Goal: Task Accomplishment & Management: Manage account settings

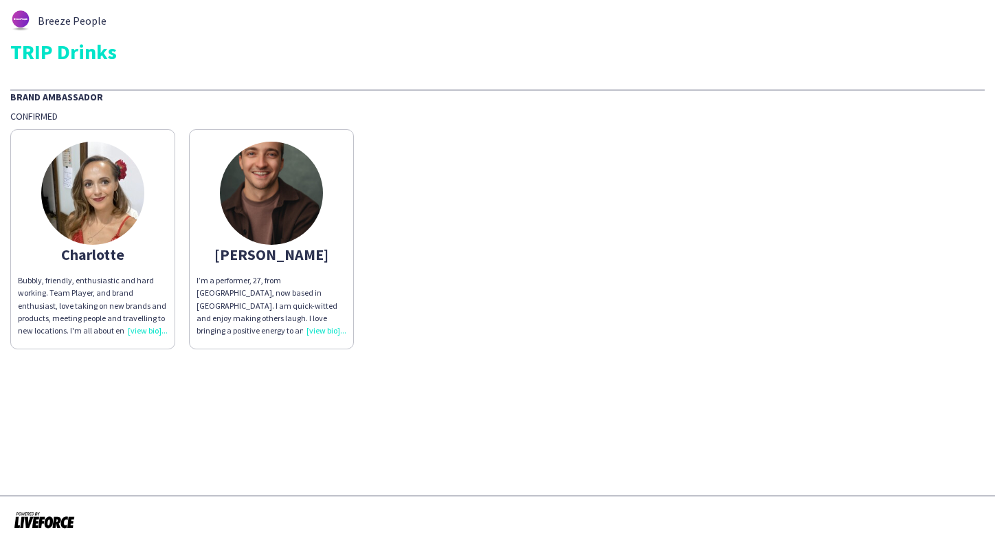
click at [105, 207] on img at bounding box center [92, 193] width 103 height 103
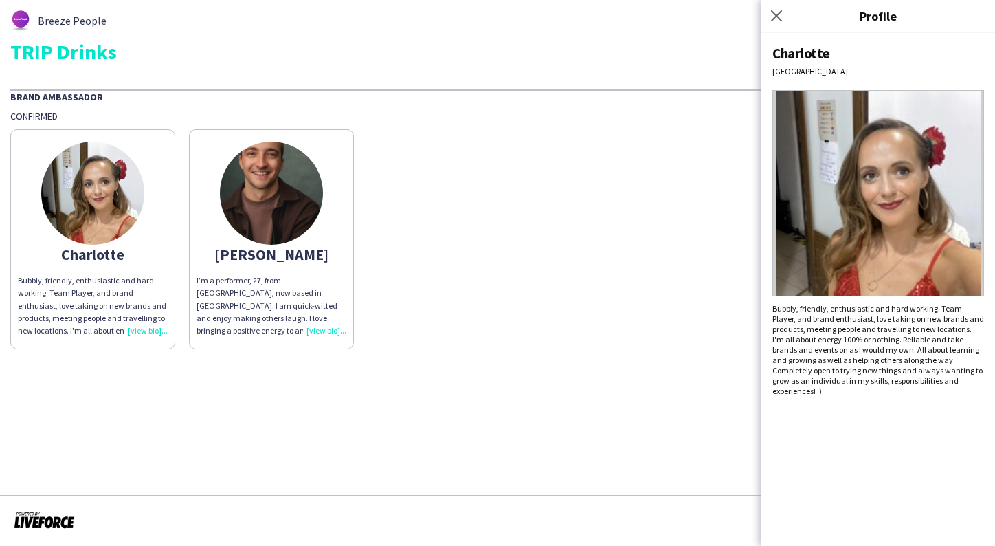
click at [548, 151] on div "Charlotte Bubbly, friendly, enthusiastic and hard working. Team Player, and bra…" at bounding box center [497, 235] width 975 height 227
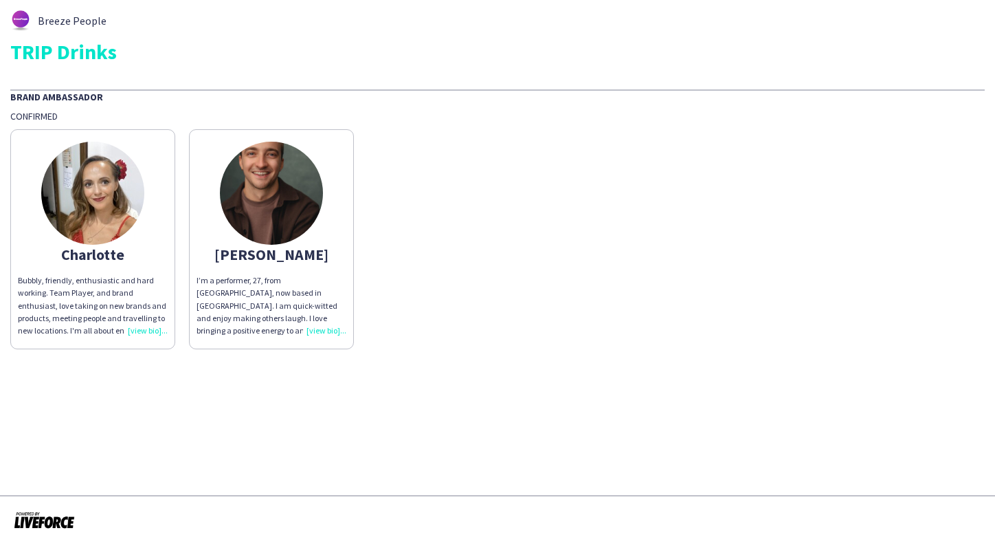
click at [81, 188] on img at bounding box center [92, 193] width 103 height 103
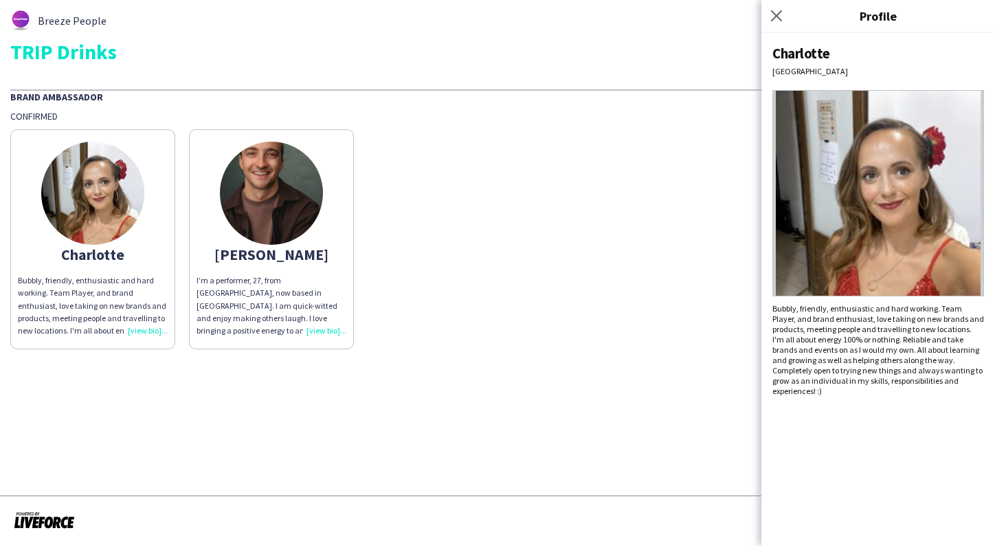
click at [474, 328] on div "Charlotte Bubbly, friendly, enthusiastic and hard working. Team Player, and bra…" at bounding box center [497, 235] width 975 height 227
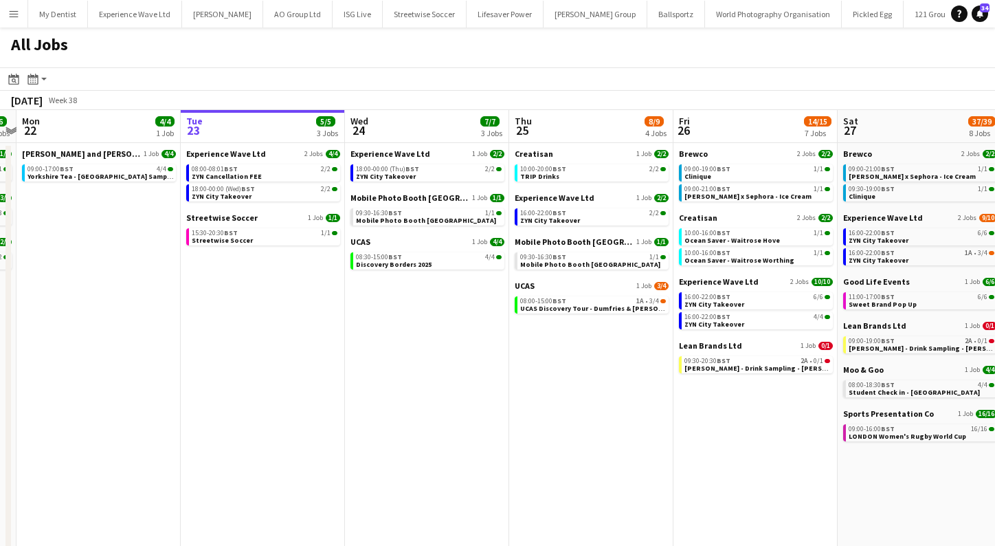
scroll to position [0, 655]
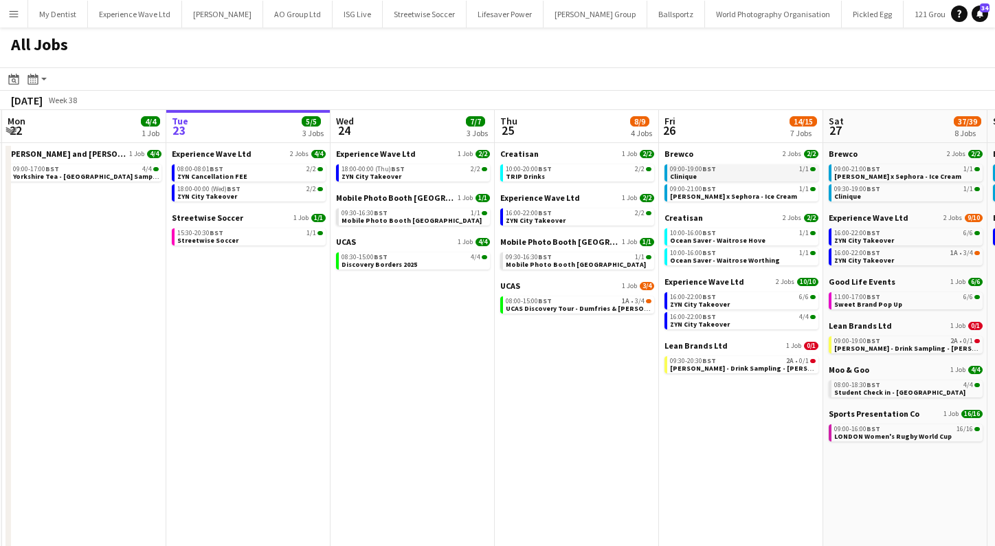
click at [672, 177] on span "Clinique" at bounding box center [683, 176] width 27 height 9
click at [11, 15] on app-icon "Menu" at bounding box center [13, 13] width 11 height 11
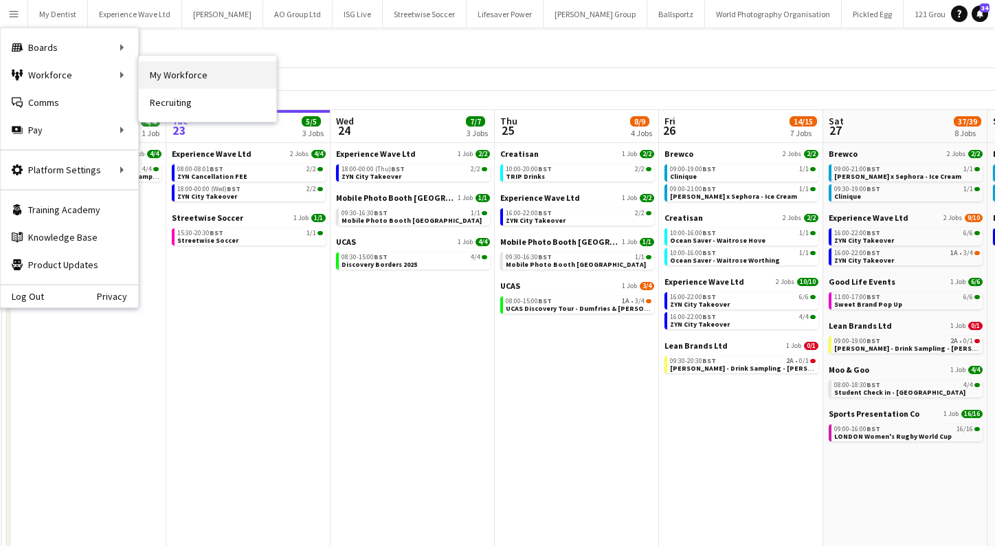
click at [198, 72] on link "My Workforce" at bounding box center [207, 74] width 137 height 27
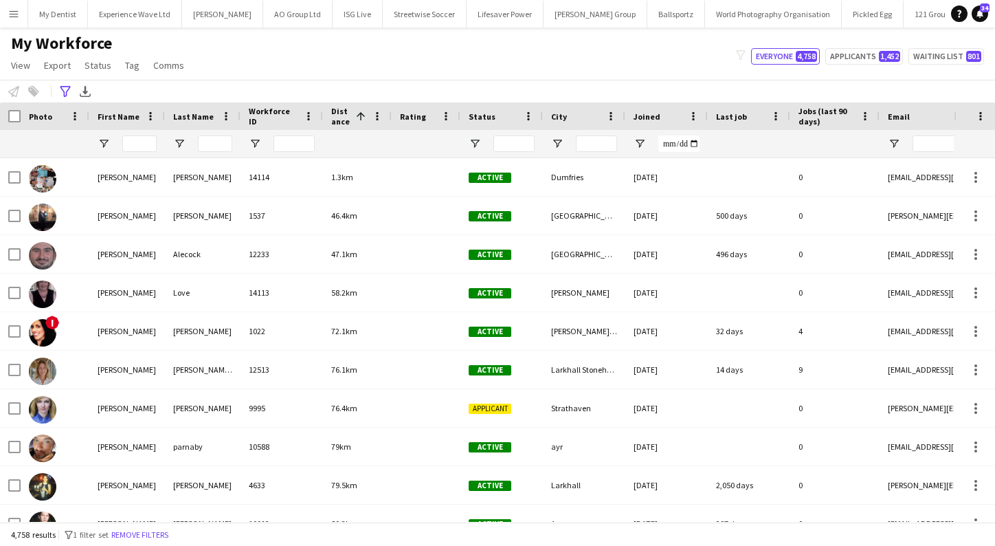
type input "**********"
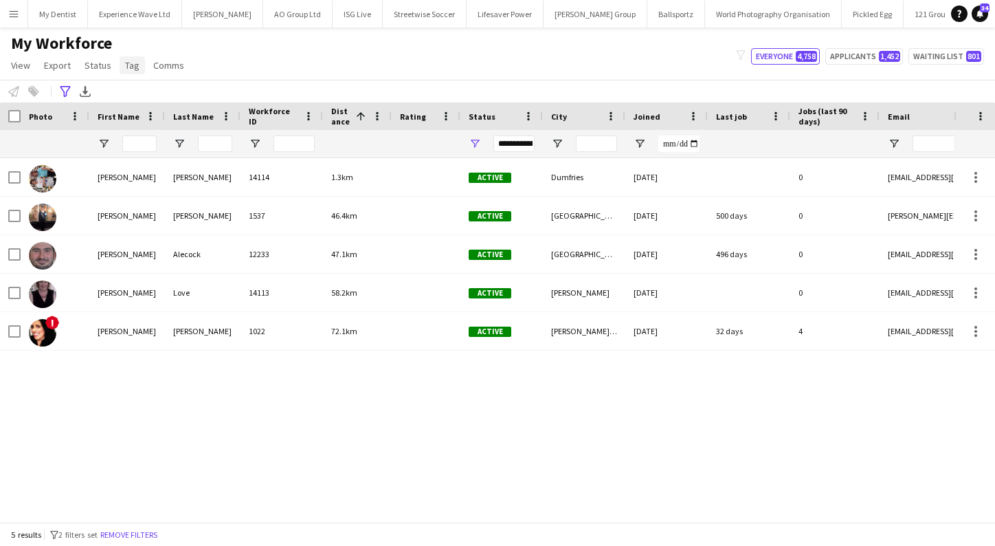
click at [130, 65] on span "Tag" at bounding box center [132, 65] width 14 height 12
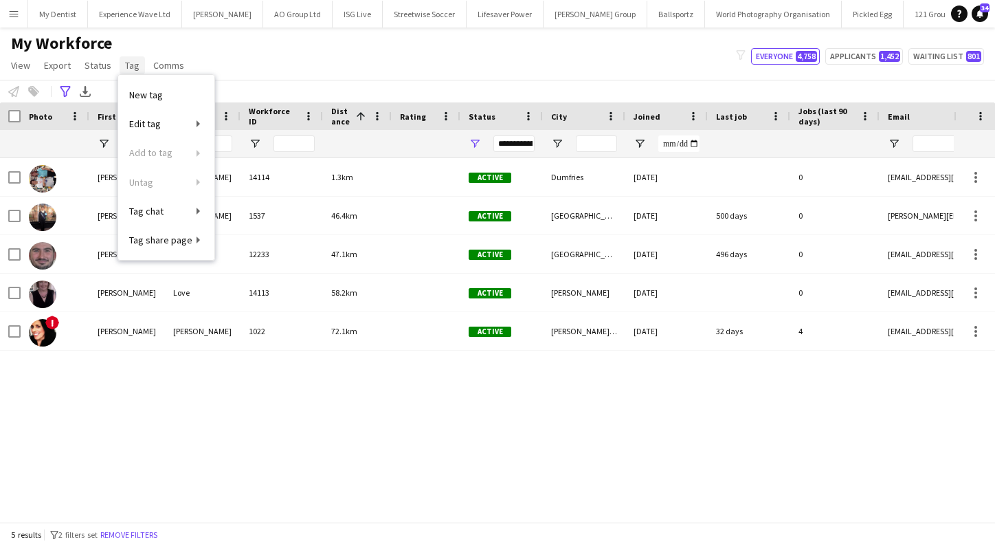
click at [129, 69] on span "Tag" at bounding box center [132, 65] width 14 height 12
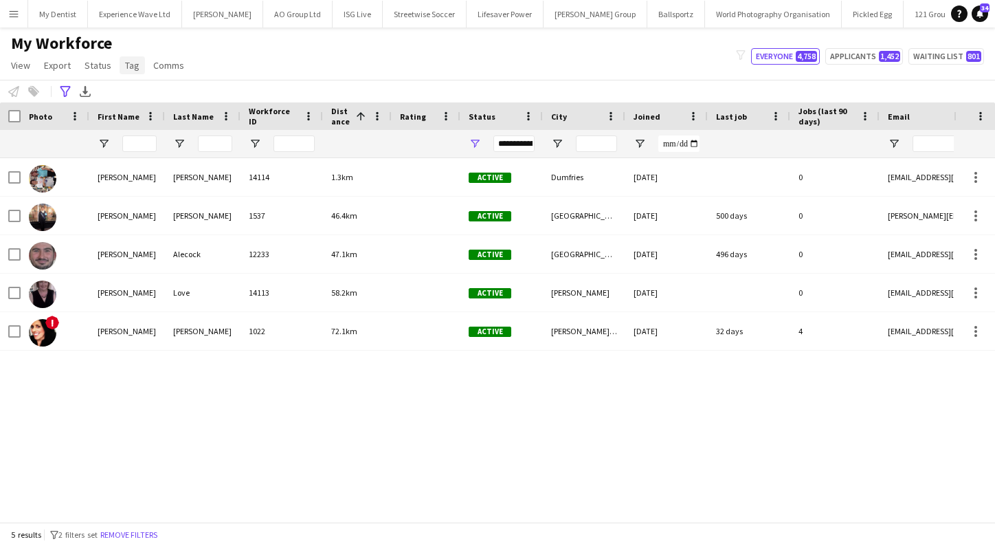
click at [128, 65] on span "Tag" at bounding box center [132, 65] width 14 height 12
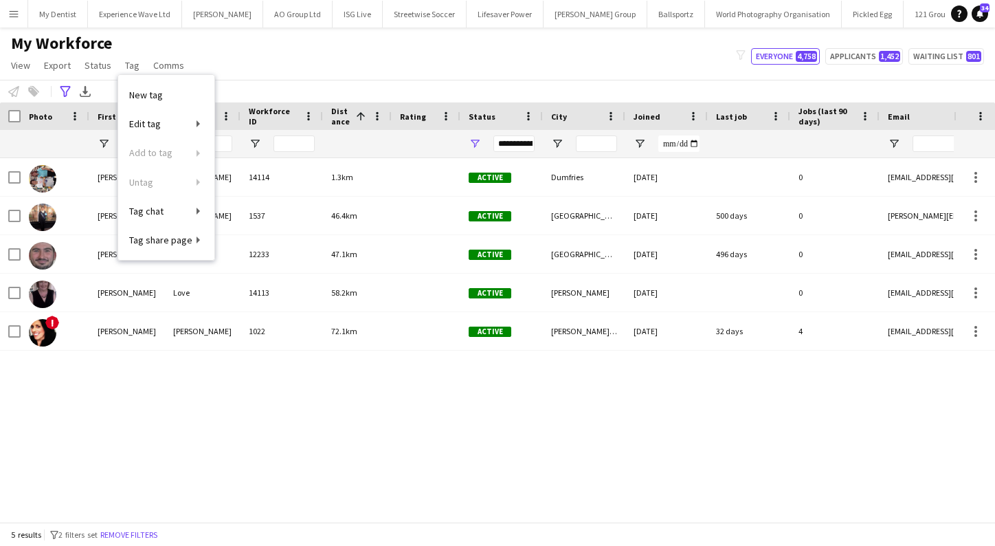
click at [129, 55] on app-page-menu "View Views Default view New view Update view Delete view Edit name Customise vi…" at bounding box center [99, 67] width 198 height 26
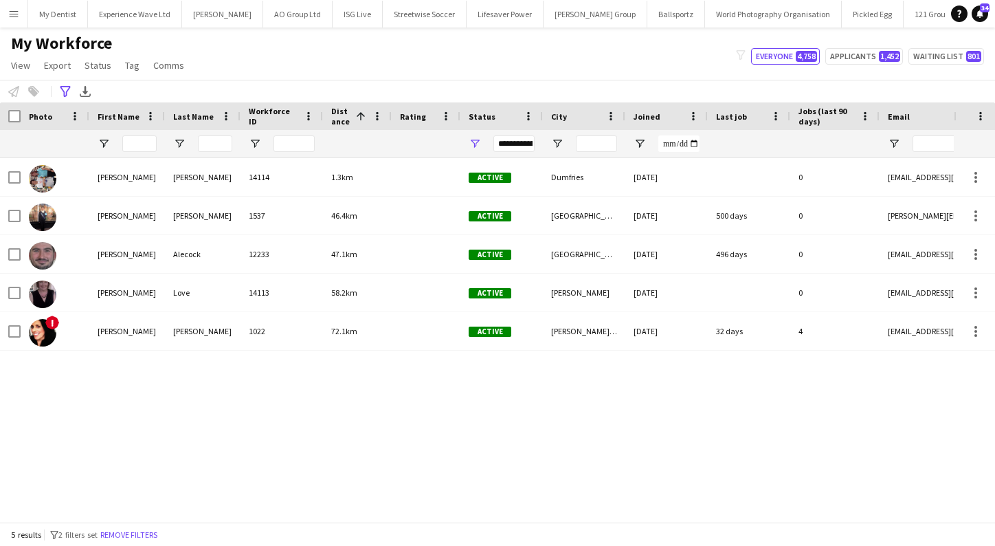
click at [17, 13] on app-icon "Menu" at bounding box center [13, 13] width 11 height 11
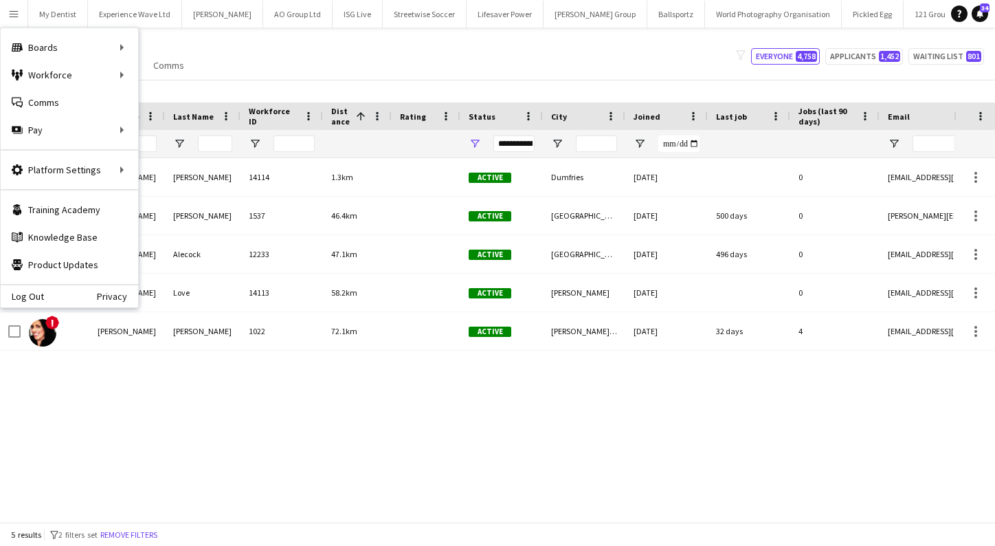
click at [344, 69] on div "My Workforce View Views Default view New view Update view Delete view Edit name…" at bounding box center [497, 56] width 995 height 47
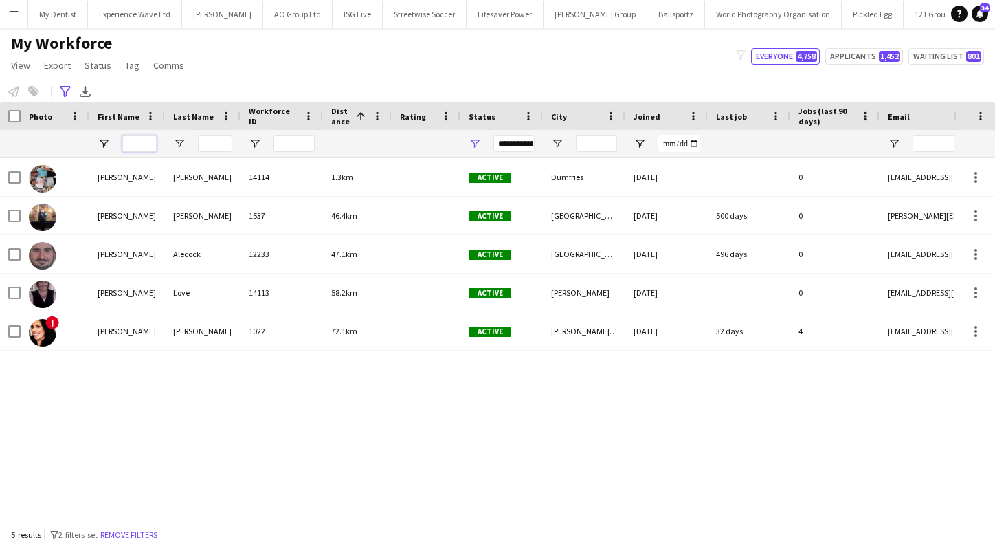
click at [146, 142] on input "First Name Filter Input" at bounding box center [139, 143] width 34 height 16
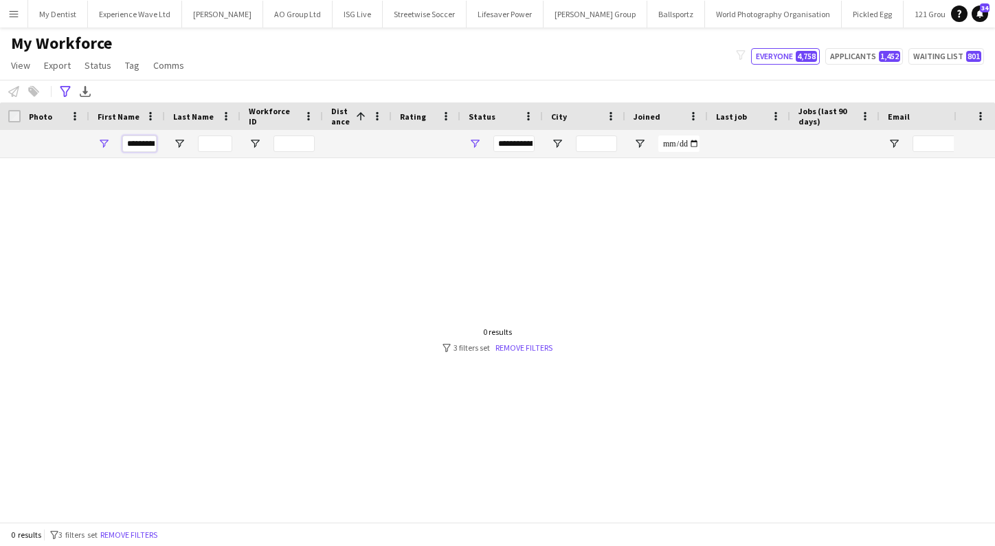
type input "*********"
drag, startPoint x: 146, startPoint y: 142, endPoint x: 531, endPoint y: 348, distance: 435.7
click at [531, 348] on link "Remove filters" at bounding box center [524, 347] width 57 height 10
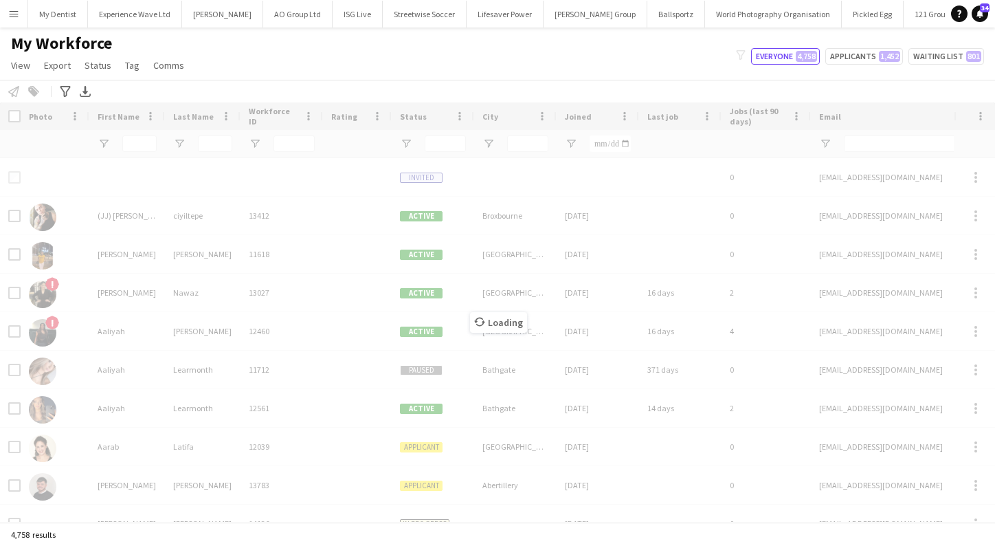
click at [528, 348] on div "Loading" at bounding box center [497, 311] width 995 height 419
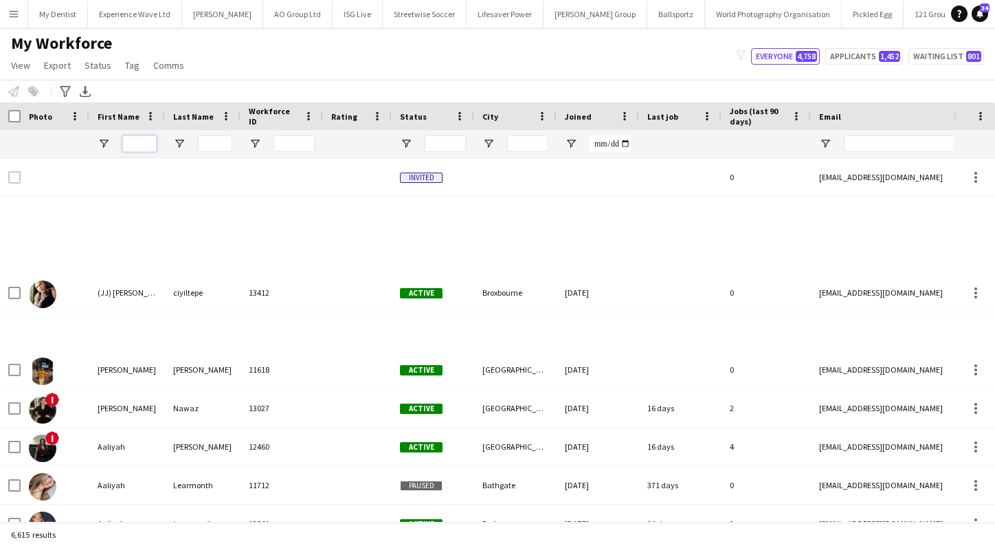
click at [134, 149] on input "First Name Filter Input" at bounding box center [139, 143] width 34 height 16
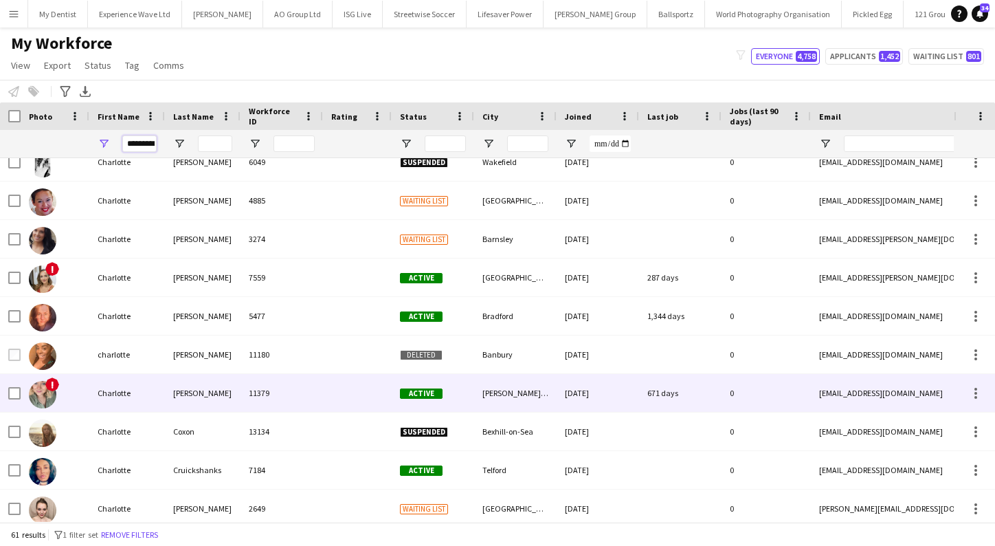
scroll to position [362, 0]
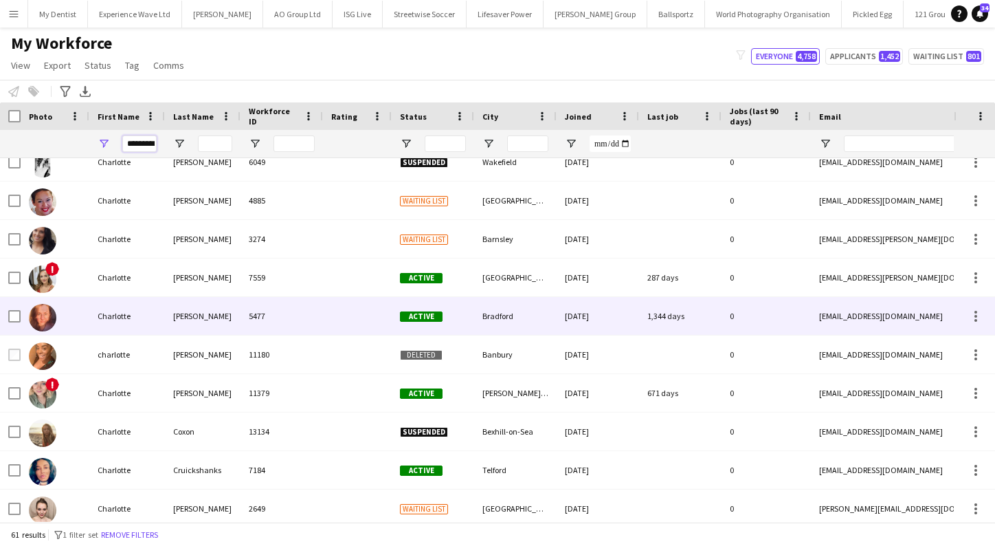
type input "*********"
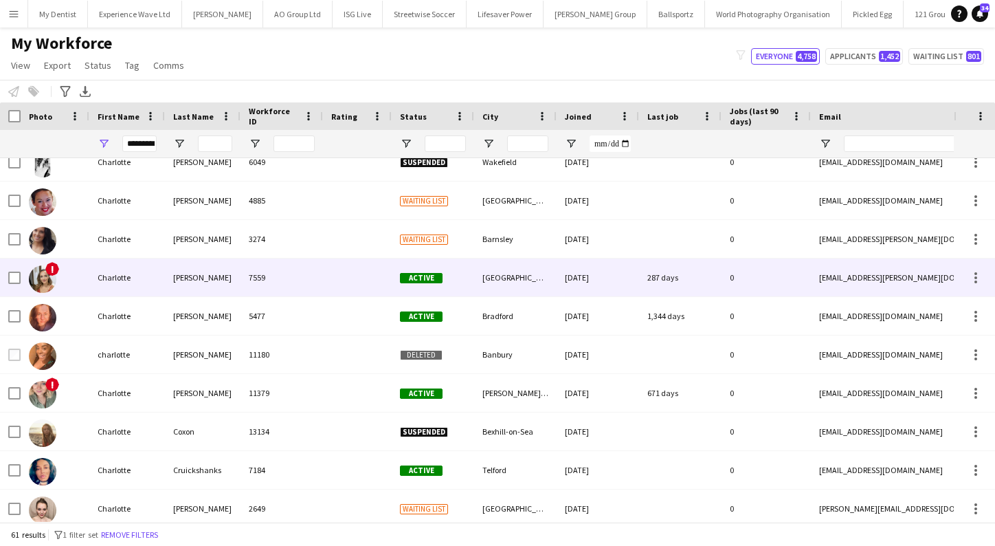
click at [199, 285] on div "Carter" at bounding box center [203, 277] width 76 height 38
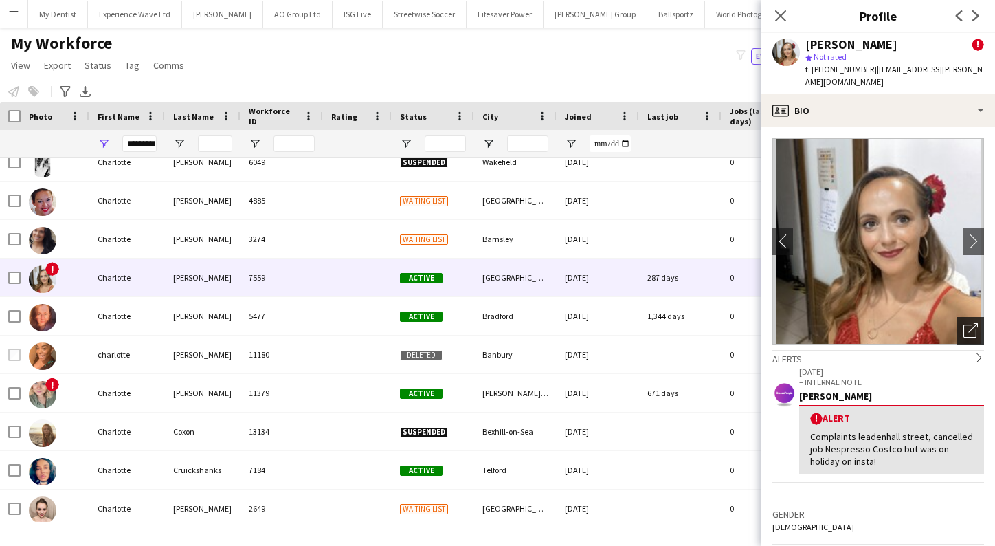
click at [968, 326] on div "Open photos pop-in" at bounding box center [970, 330] width 27 height 27
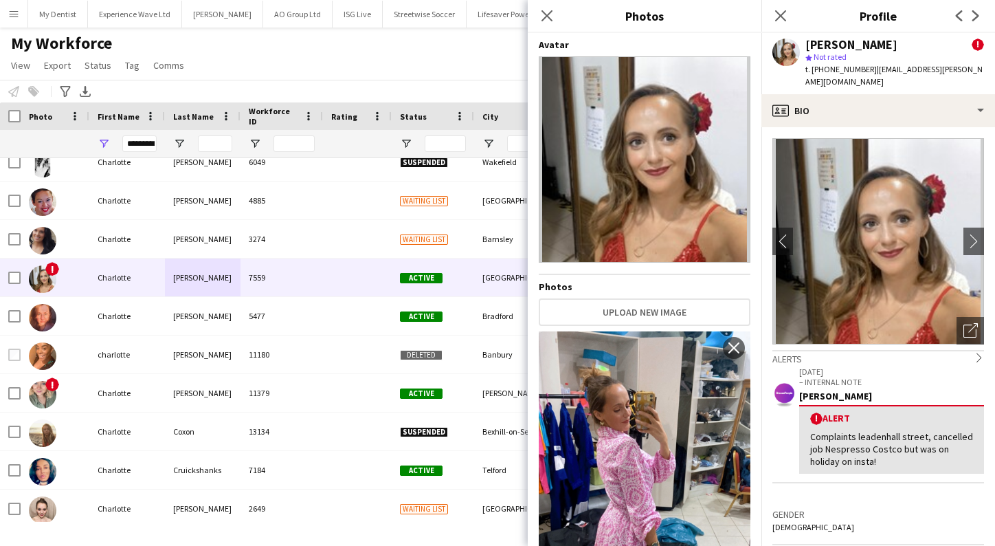
scroll to position [0, 0]
click at [678, 230] on img at bounding box center [645, 159] width 212 height 206
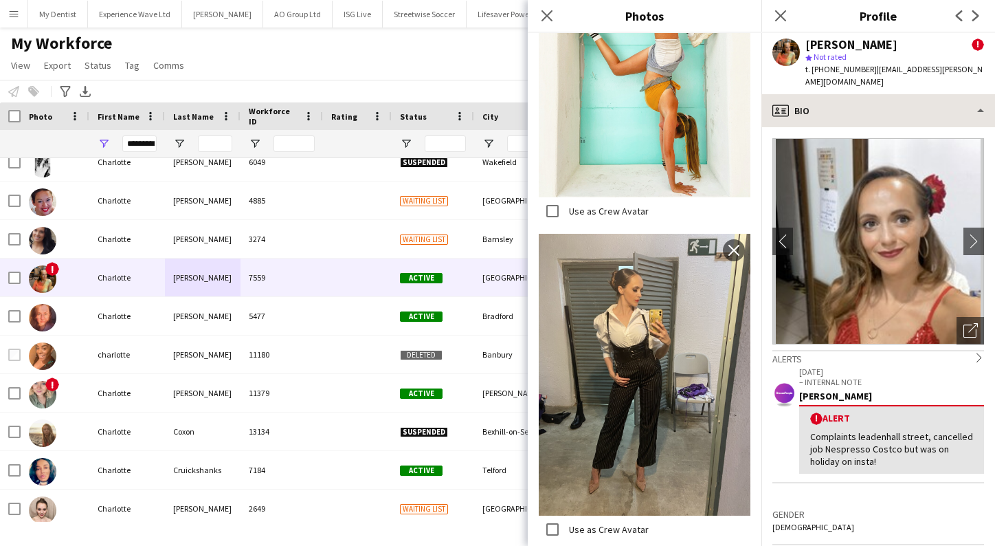
scroll to position [2476, 0]
click at [545, 11] on icon "Close pop-in" at bounding box center [546, 15] width 13 height 13
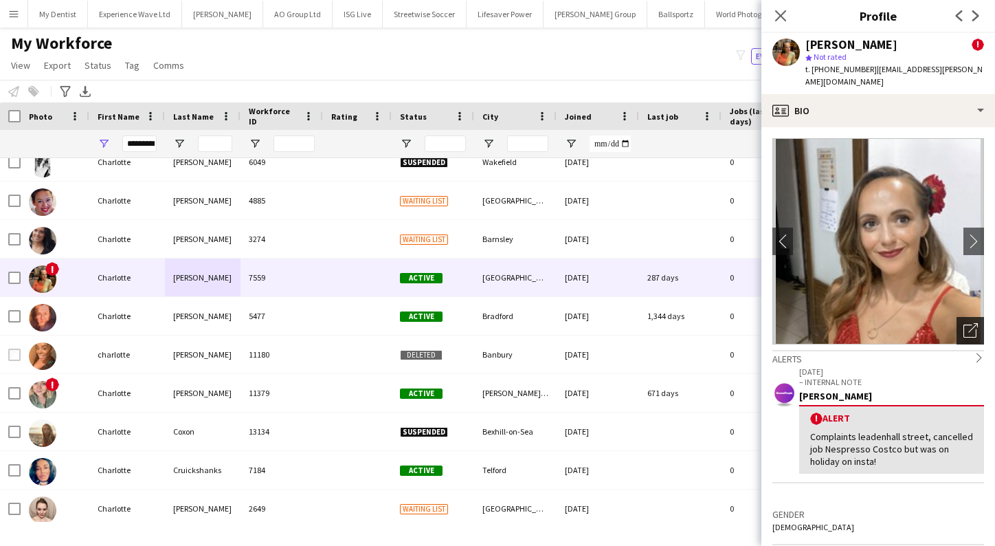
click at [971, 323] on icon "Open photos pop-in" at bounding box center [971, 330] width 14 height 14
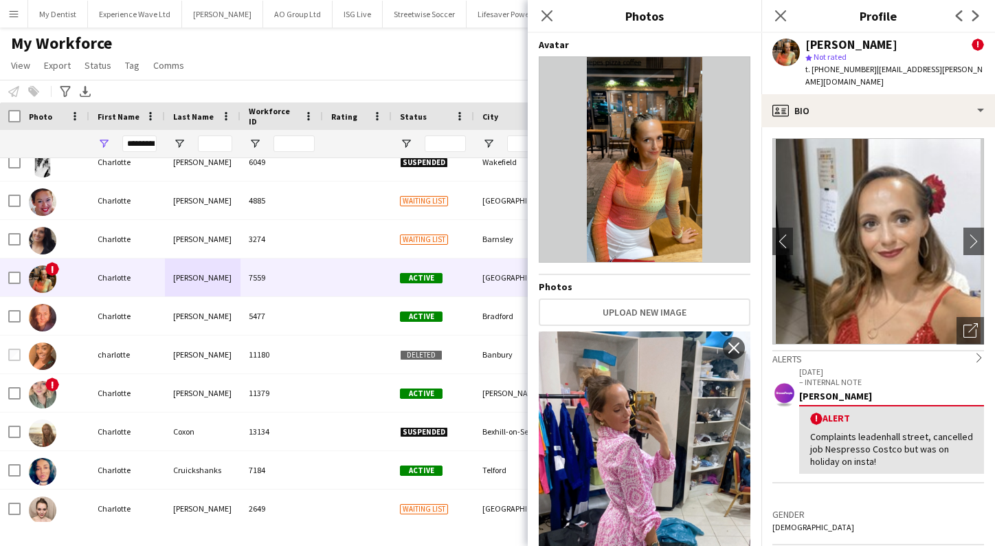
scroll to position [0, 0]
click at [544, 7] on div "Close pop-in" at bounding box center [547, 16] width 38 height 32
click at [546, 12] on icon "Close pop-in" at bounding box center [546, 15] width 13 height 13
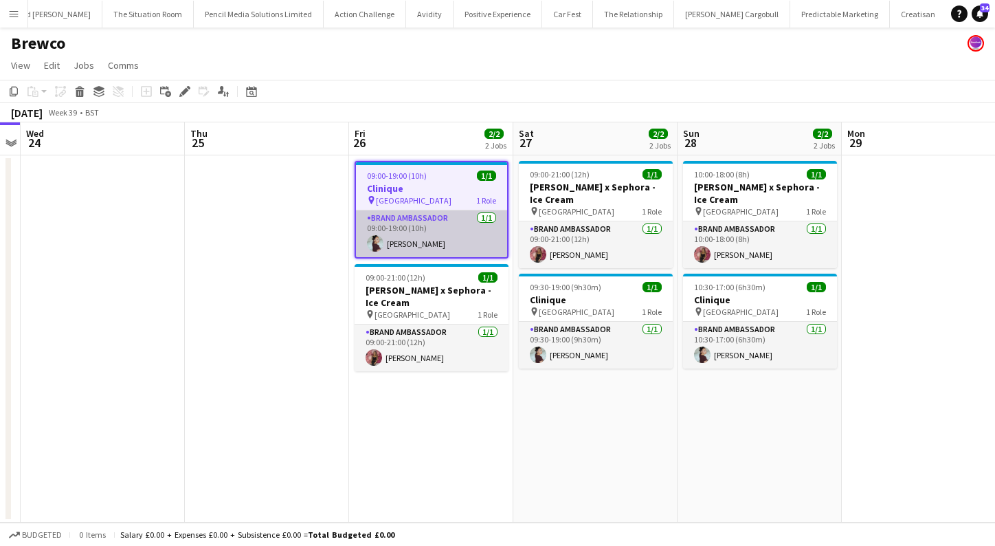
click at [443, 230] on app-card-role "Brand Ambassador [DATE] 09:00-19:00 (10h) [PERSON_NAME]" at bounding box center [431, 233] width 151 height 47
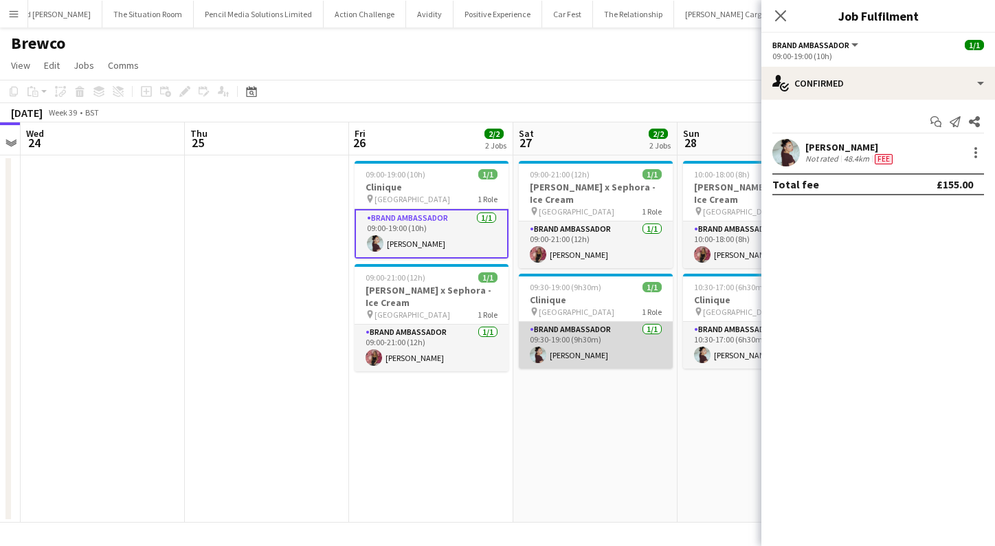
click at [567, 364] on app-card-role "Brand Ambassador [DATE] 09:30-19:00 (9h30m) [PERSON_NAME]" at bounding box center [596, 345] width 154 height 47
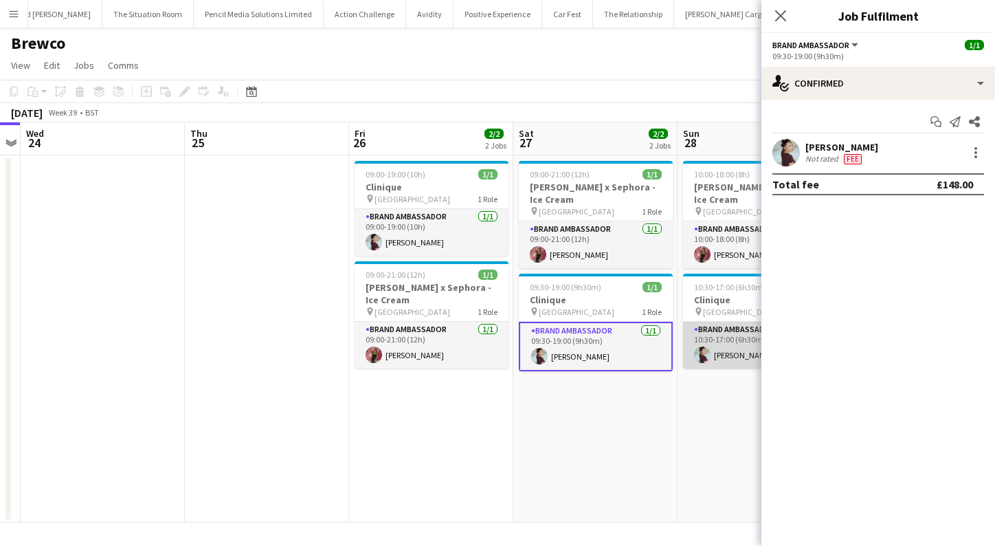
click at [738, 362] on app-card-role "Brand Ambassador [DATE] 10:30-17:00 (6h30m) [PERSON_NAME]" at bounding box center [760, 345] width 154 height 47
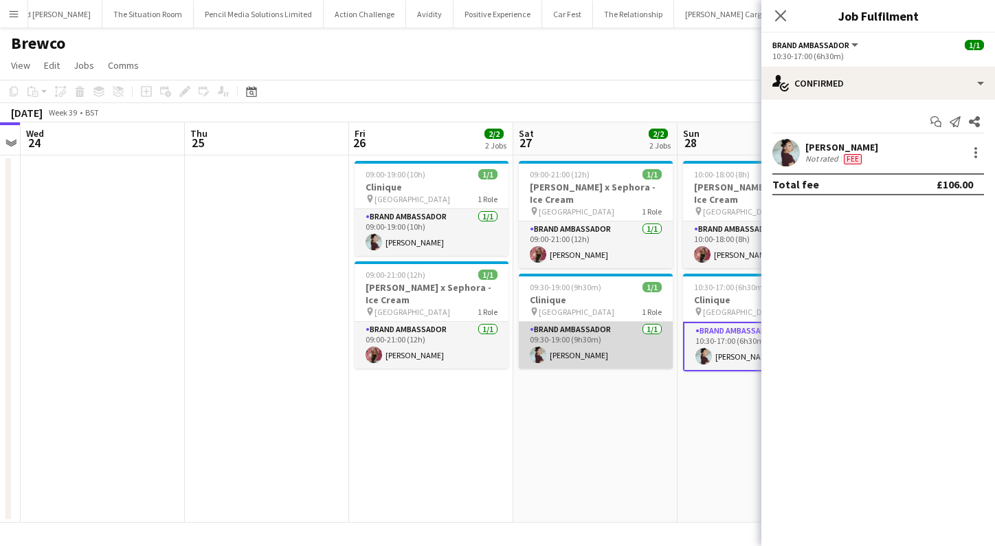
click at [644, 326] on app-card-role "Brand Ambassador [DATE] 09:30-19:00 (9h30m) [PERSON_NAME]" at bounding box center [596, 345] width 154 height 47
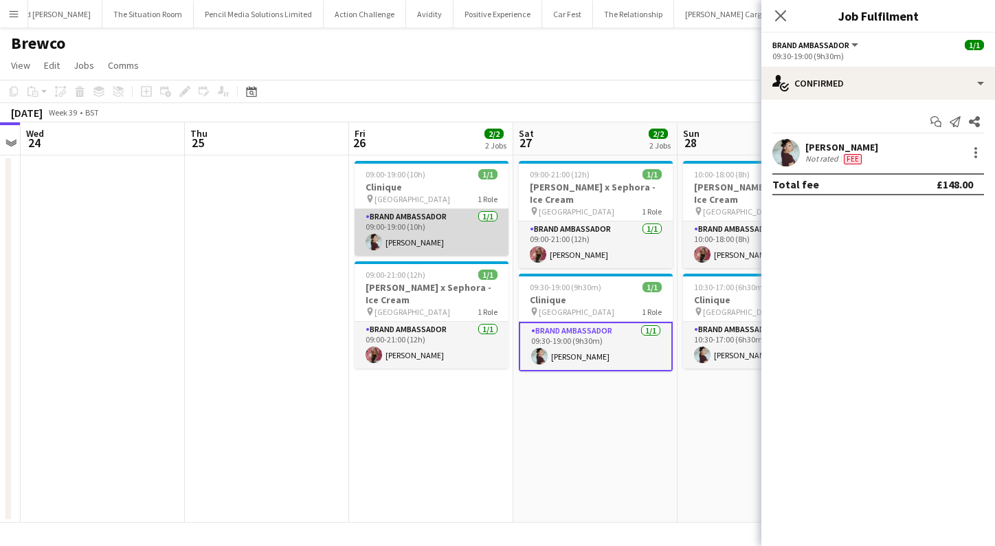
click at [461, 232] on app-card-role "Brand Ambassador [DATE] 09:00-19:00 (10h) [PERSON_NAME]" at bounding box center [432, 232] width 154 height 47
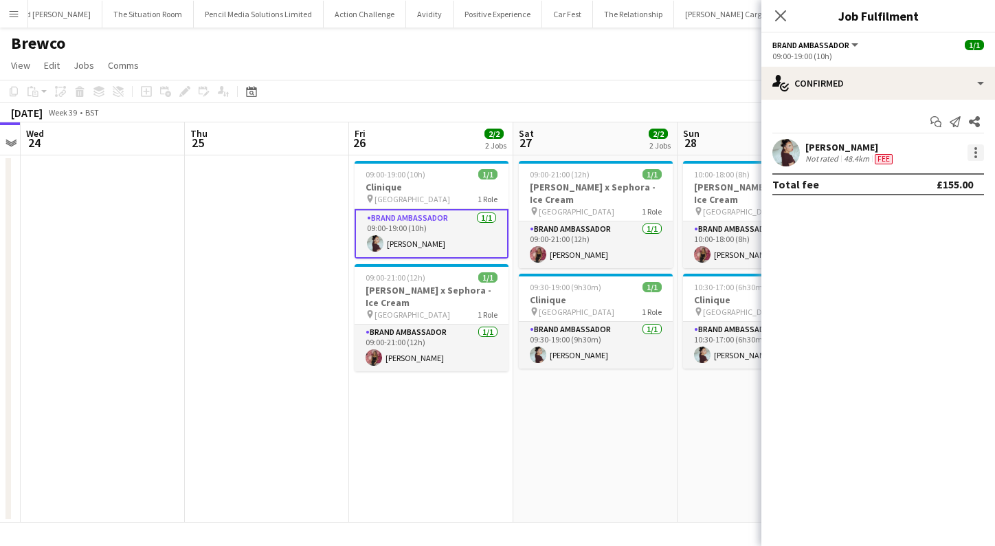
click at [975, 157] on div at bounding box center [976, 156] width 3 height 3
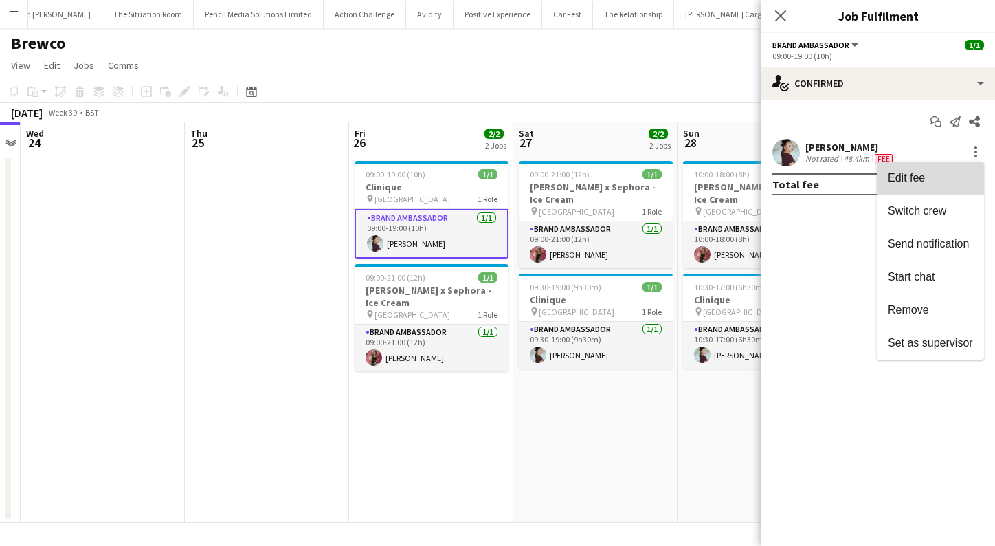
click at [905, 188] on button "Edit fee" at bounding box center [930, 178] width 107 height 33
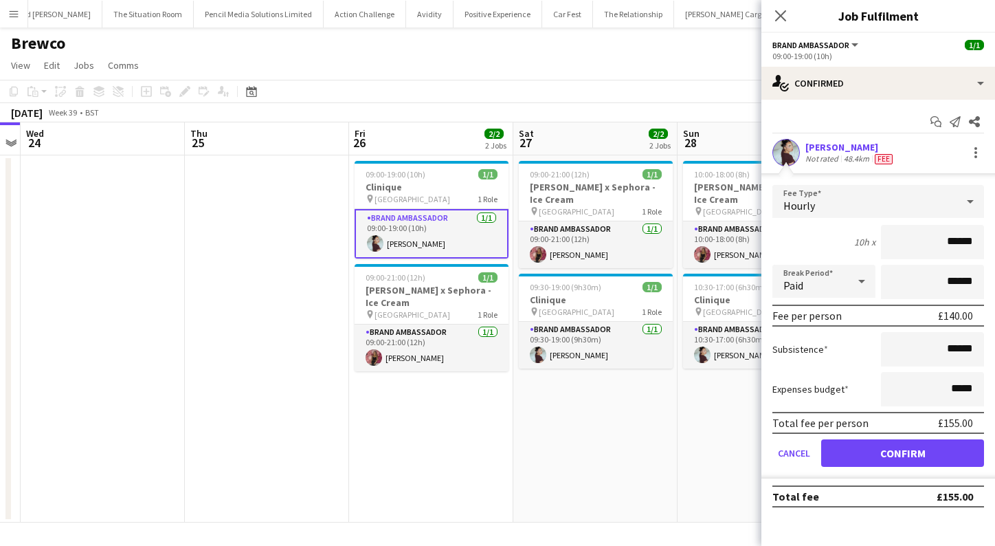
click at [579, 409] on app-date-cell "09:00-21:00 (12h) 1/1 [PERSON_NAME] x Sephora - Ice Cream pin Trafford Centre 1…" at bounding box center [595, 338] width 164 height 367
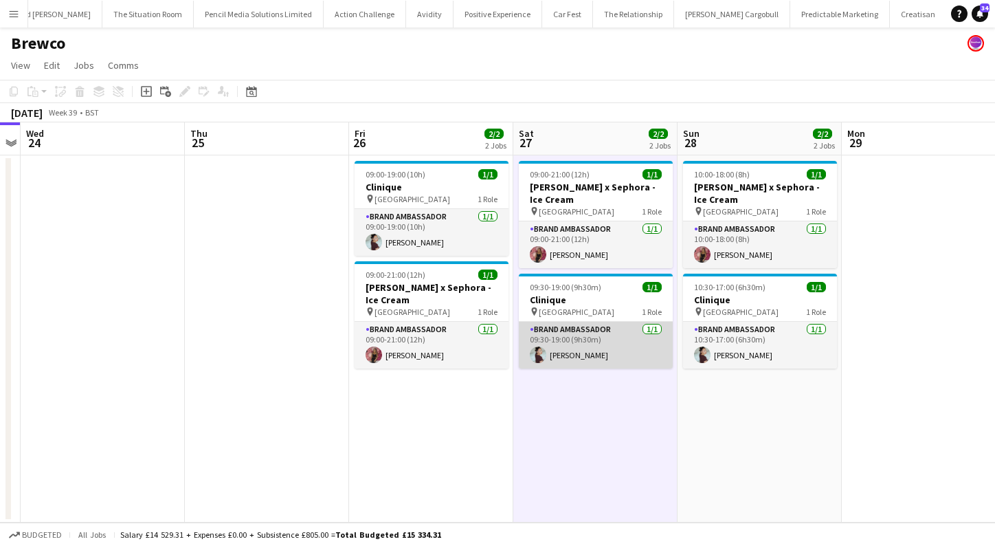
click at [635, 329] on app-card-role "Brand Ambassador [DATE] 09:30-19:00 (9h30m) [PERSON_NAME]" at bounding box center [596, 345] width 154 height 47
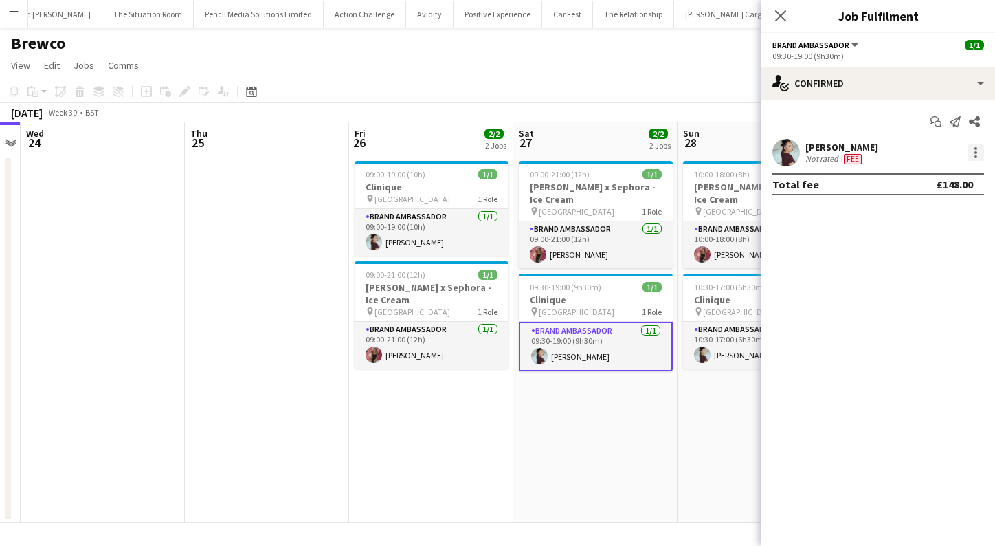
click at [973, 156] on div at bounding box center [976, 152] width 16 height 16
click at [929, 172] on span "Edit fee" at bounding box center [930, 178] width 85 height 12
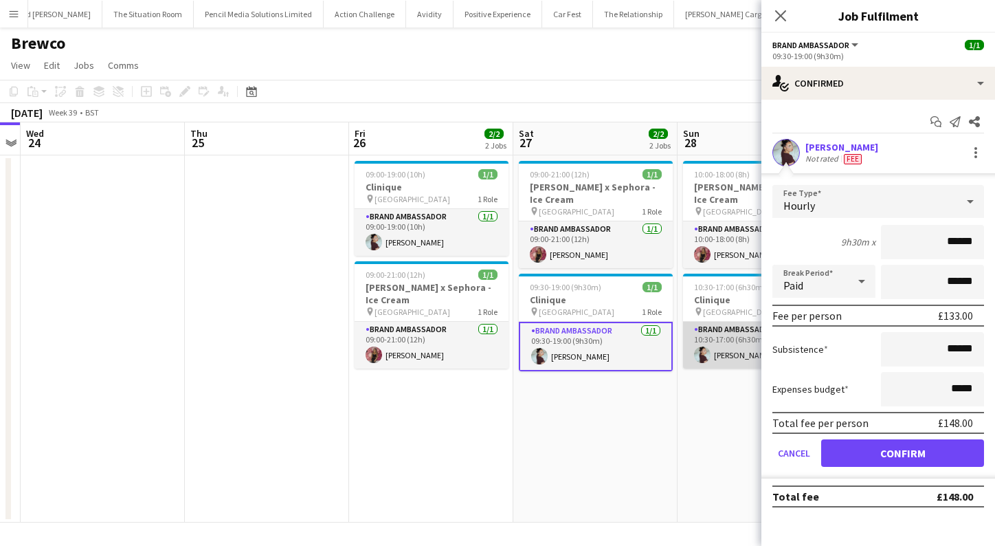
click at [705, 349] on app-user-avatar at bounding box center [702, 354] width 16 height 16
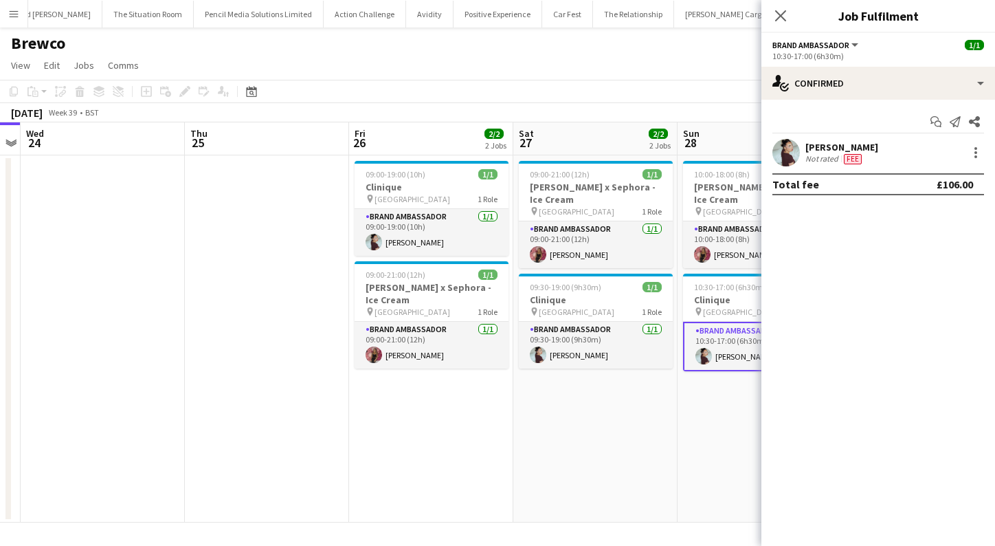
click at [979, 162] on div "[PERSON_NAME] Not rated Fee" at bounding box center [879, 152] width 234 height 27
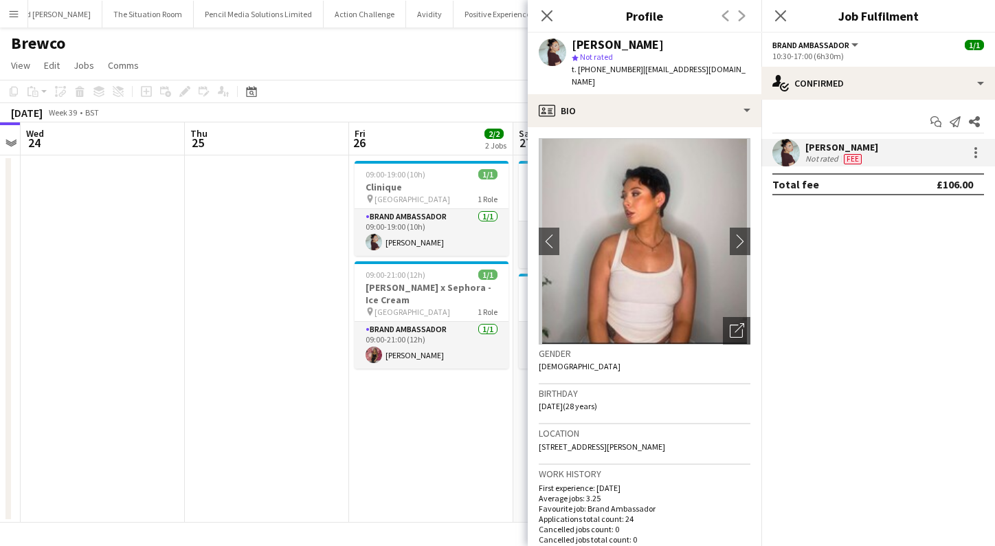
click at [978, 139] on div "[PERSON_NAME] Not rated Fee" at bounding box center [879, 152] width 234 height 27
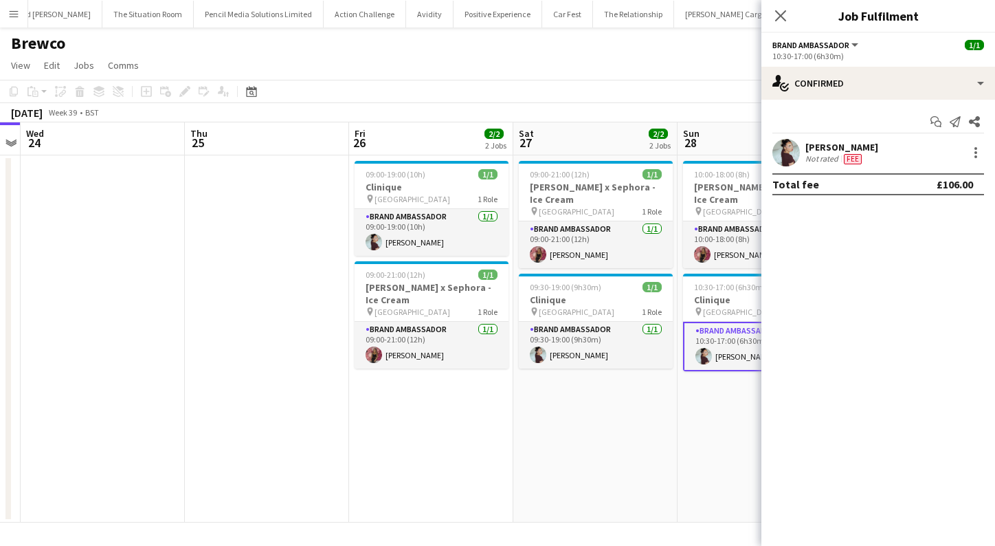
click at [978, 139] on div "[PERSON_NAME] Not rated Fee" at bounding box center [879, 152] width 234 height 27
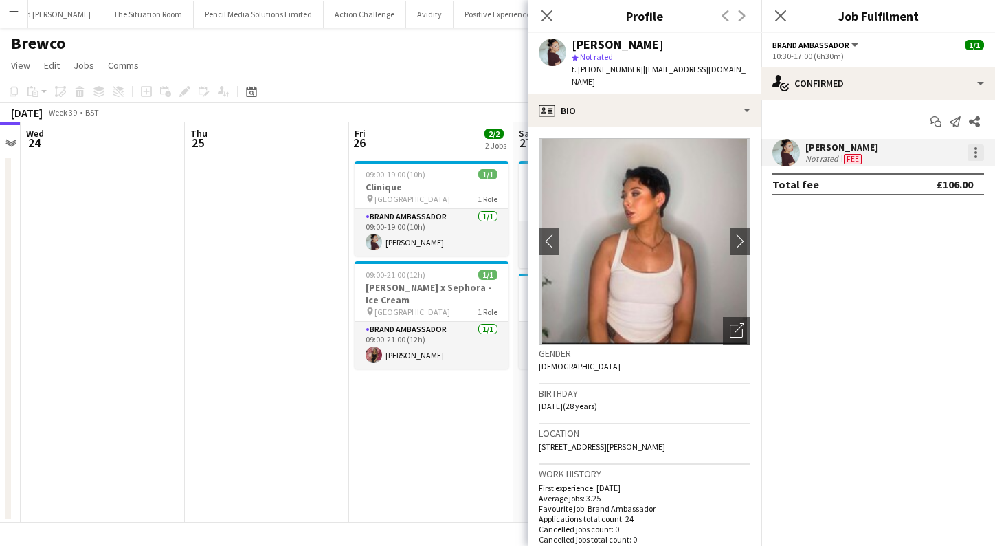
click at [975, 151] on div at bounding box center [976, 152] width 3 height 3
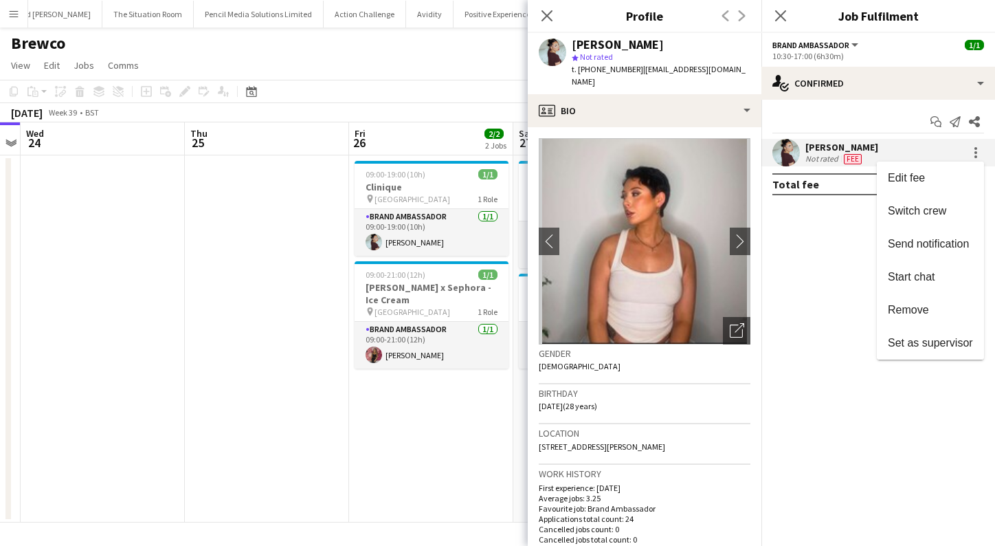
click at [548, 25] on div at bounding box center [497, 273] width 995 height 546
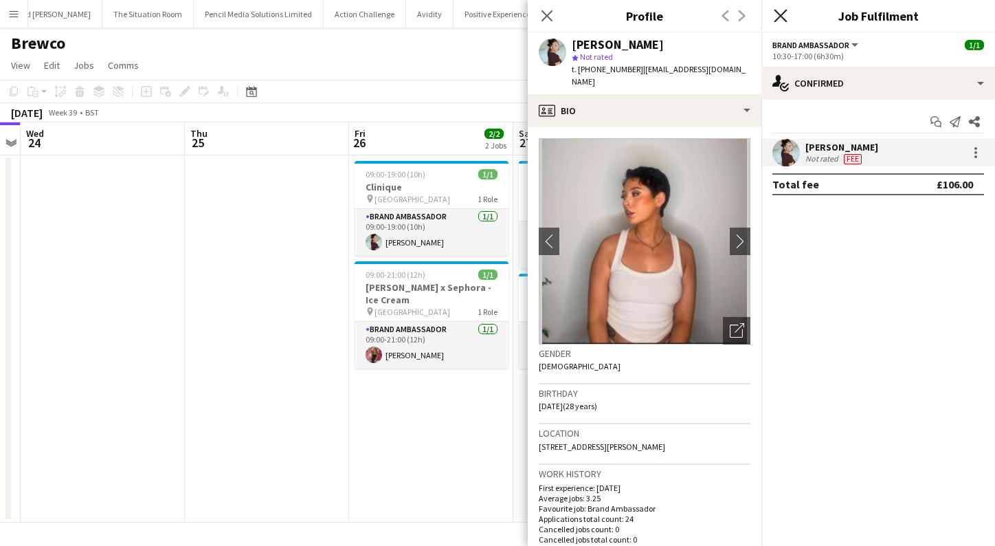
click at [779, 20] on icon "Close pop-in" at bounding box center [780, 15] width 13 height 13
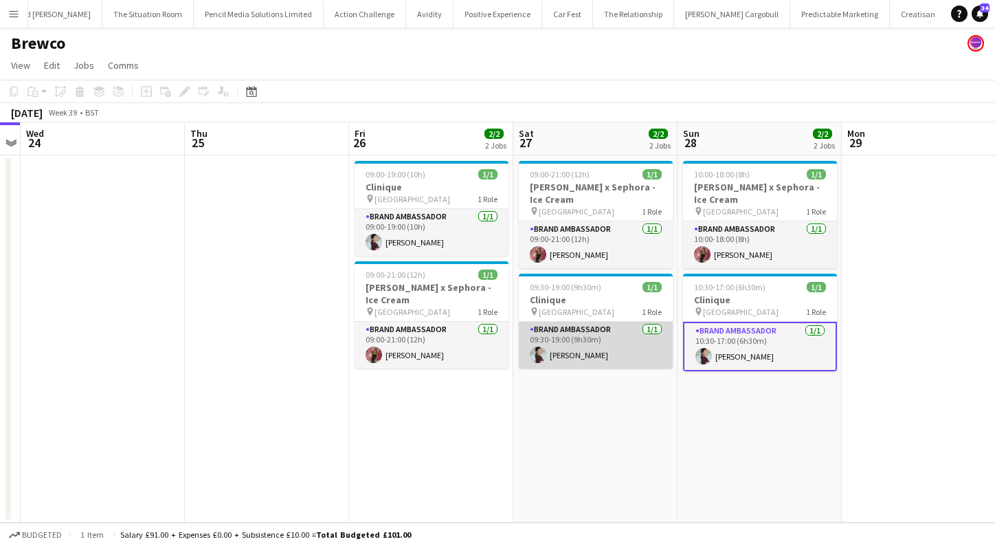
click at [573, 365] on app-card-role "Brand Ambassador [DATE] 09:30-19:00 (9h30m) [PERSON_NAME]" at bounding box center [596, 345] width 154 height 47
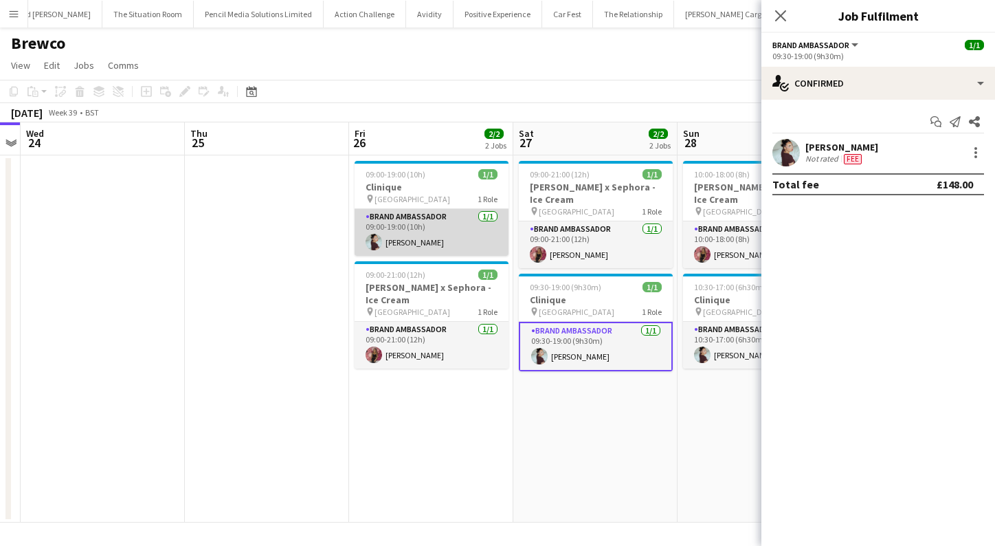
click at [433, 241] on app-card-role "Brand Ambassador [DATE] 09:00-19:00 (10h) [PERSON_NAME]" at bounding box center [432, 232] width 154 height 47
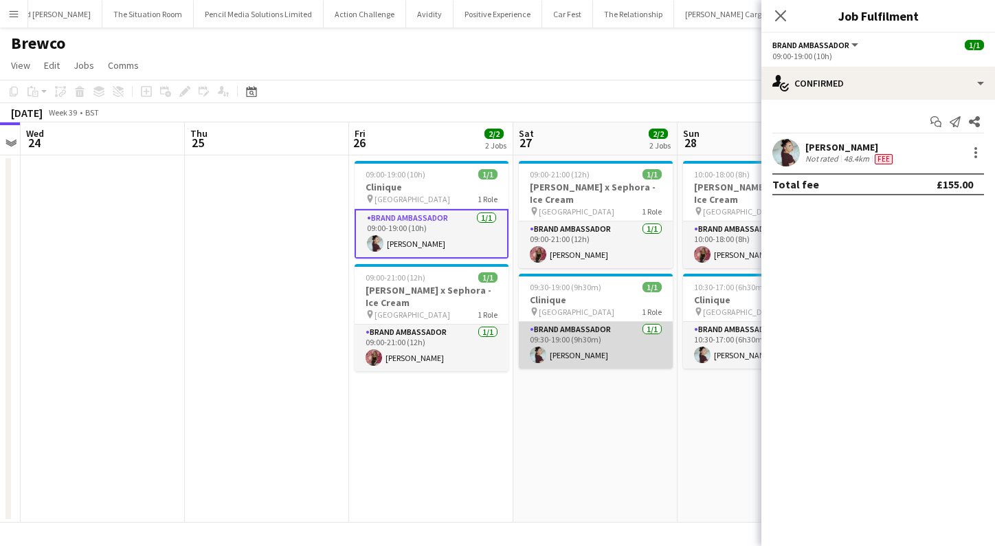
click at [563, 345] on app-card-role "Brand Ambassador [DATE] 09:30-19:00 (9h30m) [PERSON_NAME]" at bounding box center [596, 345] width 154 height 47
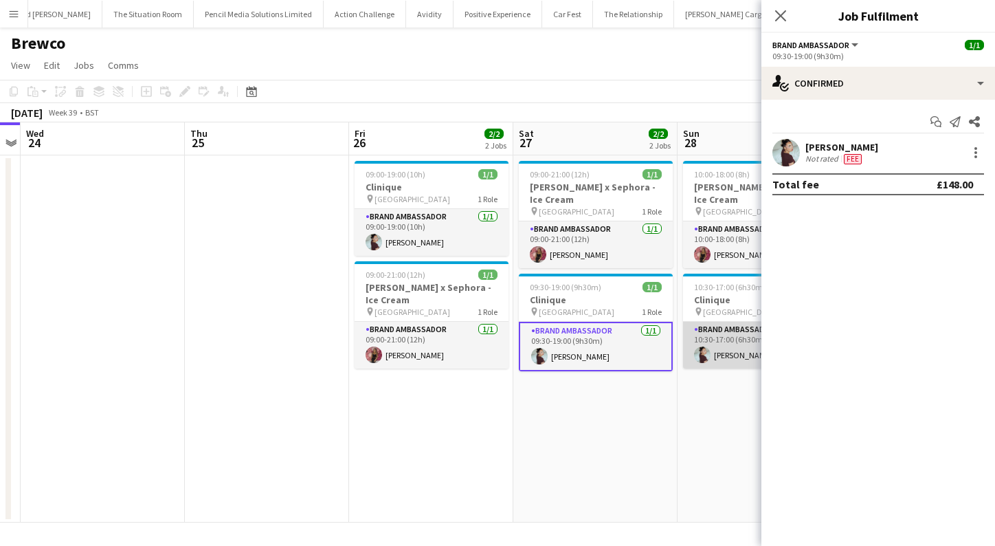
click at [698, 353] on app-user-avatar at bounding box center [702, 354] width 16 height 16
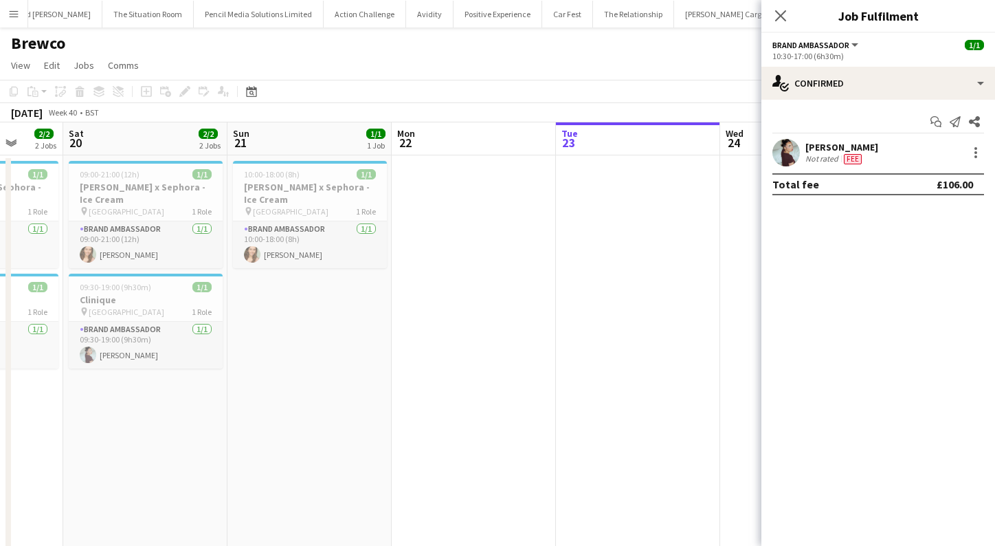
scroll to position [3, 0]
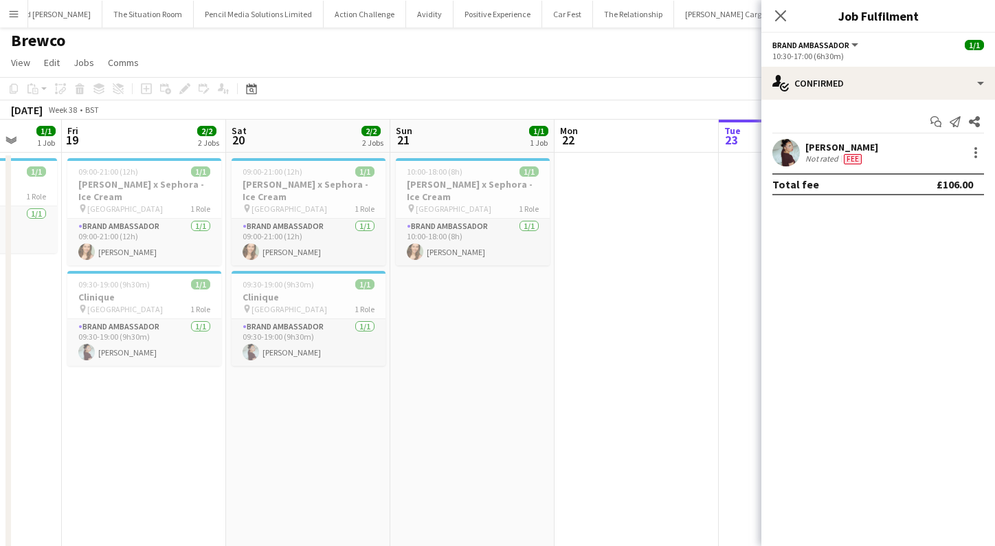
click at [11, 8] on app-icon "Menu" at bounding box center [13, 13] width 11 height 11
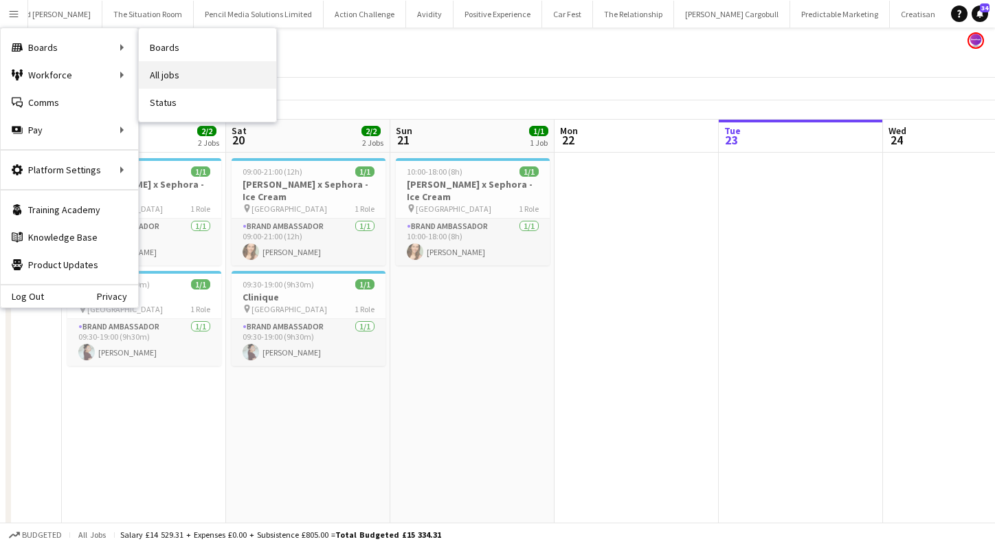
click at [167, 78] on link "All jobs" at bounding box center [207, 74] width 137 height 27
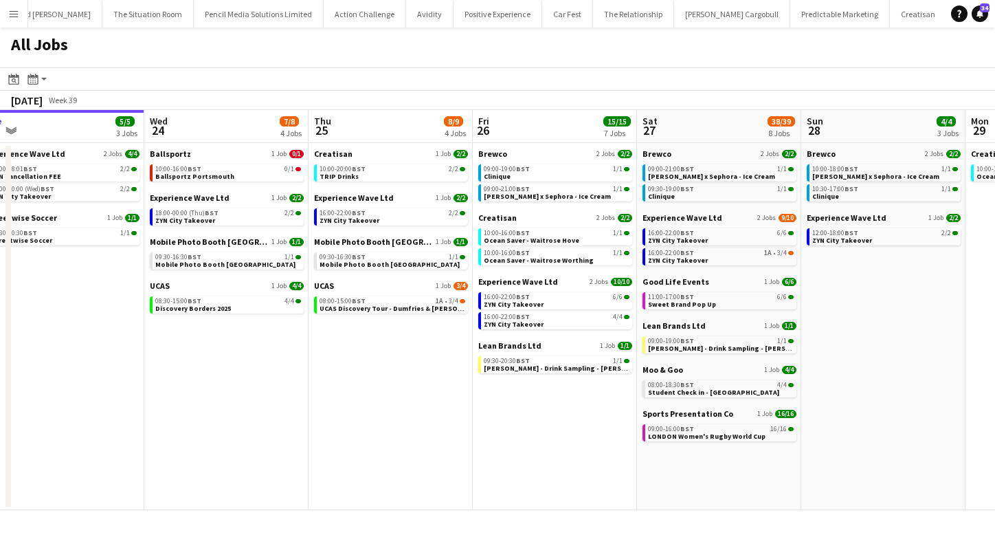
scroll to position [0, 696]
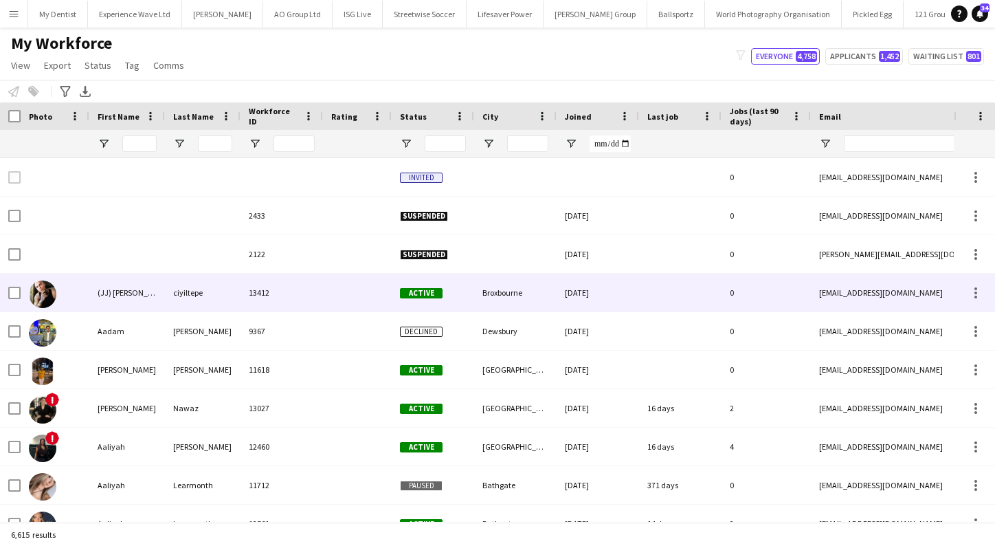
type input "*********"
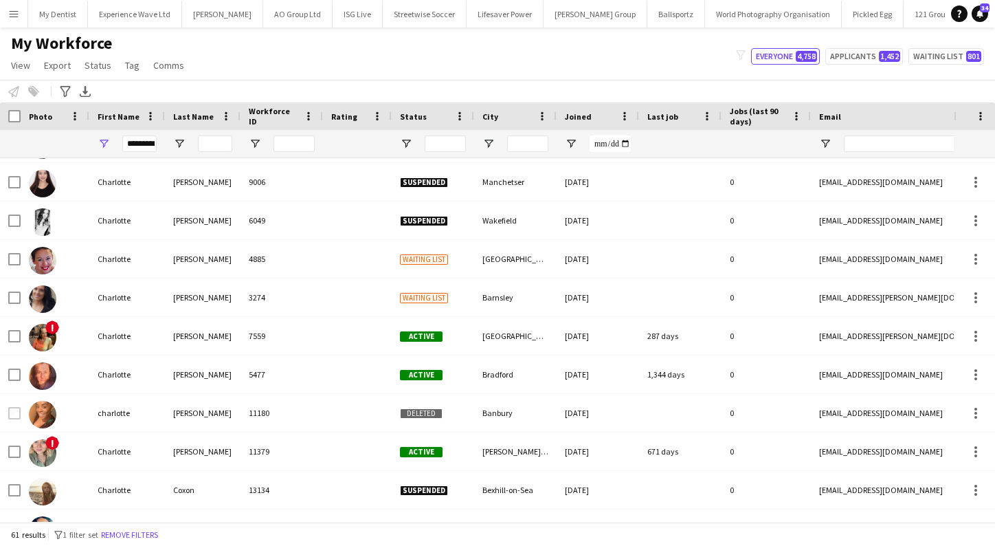
scroll to position [303, 0]
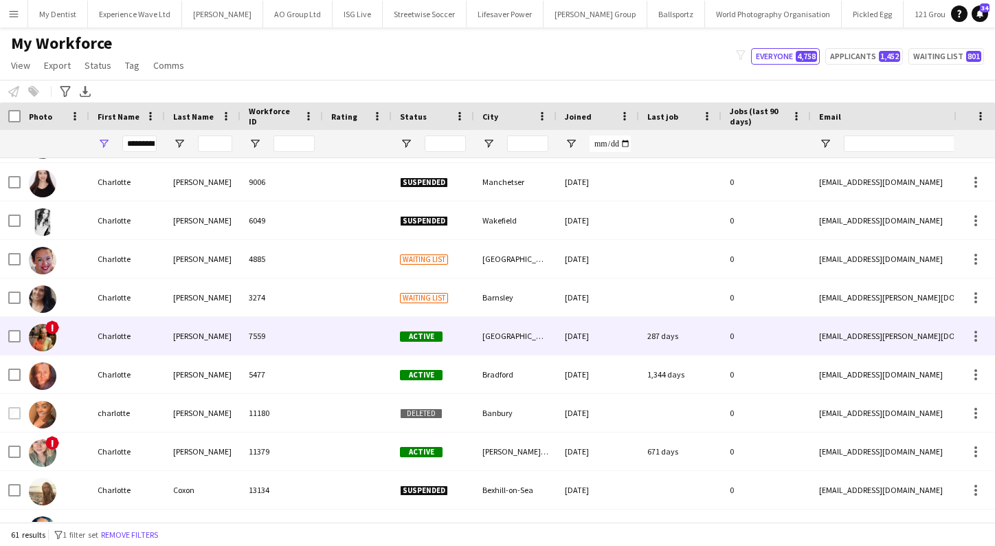
click at [186, 346] on div "[PERSON_NAME]" at bounding box center [203, 336] width 76 height 38
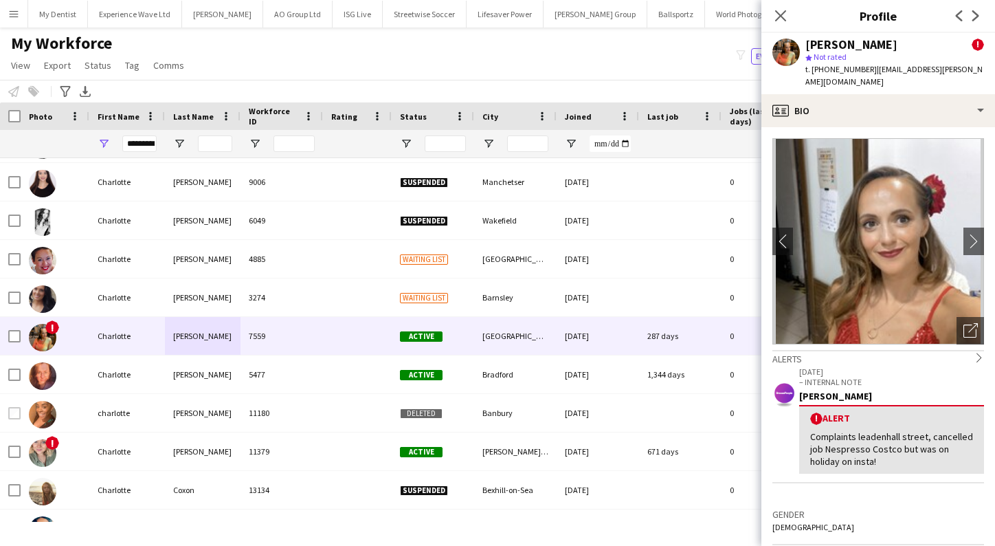
click at [10, 12] on app-icon "Menu" at bounding box center [13, 13] width 11 height 11
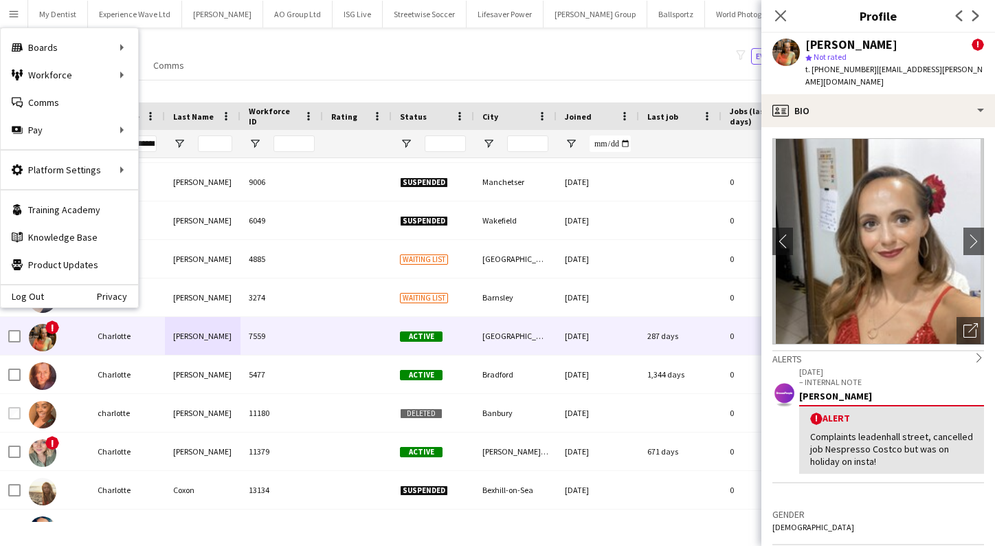
click at [357, 52] on div "My Workforce View Views Default view New view Update view Delete view Edit name…" at bounding box center [497, 56] width 995 height 47
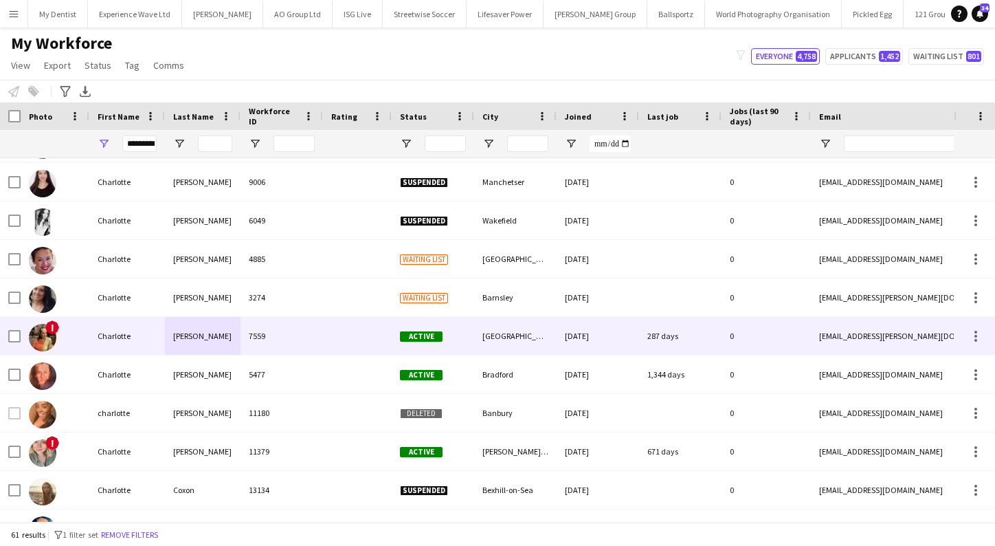
click at [43, 340] on img at bounding box center [42, 337] width 27 height 27
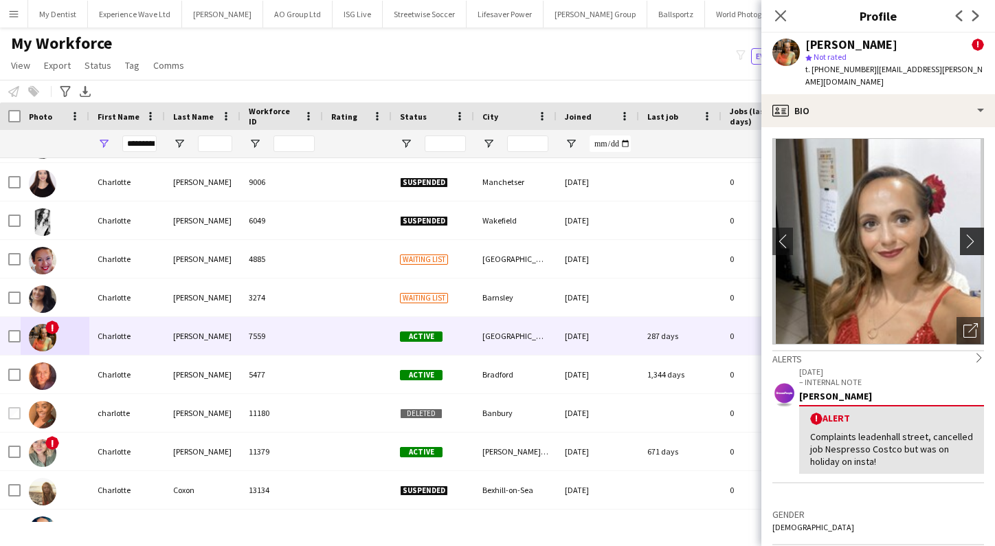
click at [974, 234] on app-icon "chevron-right" at bounding box center [974, 241] width 21 height 14
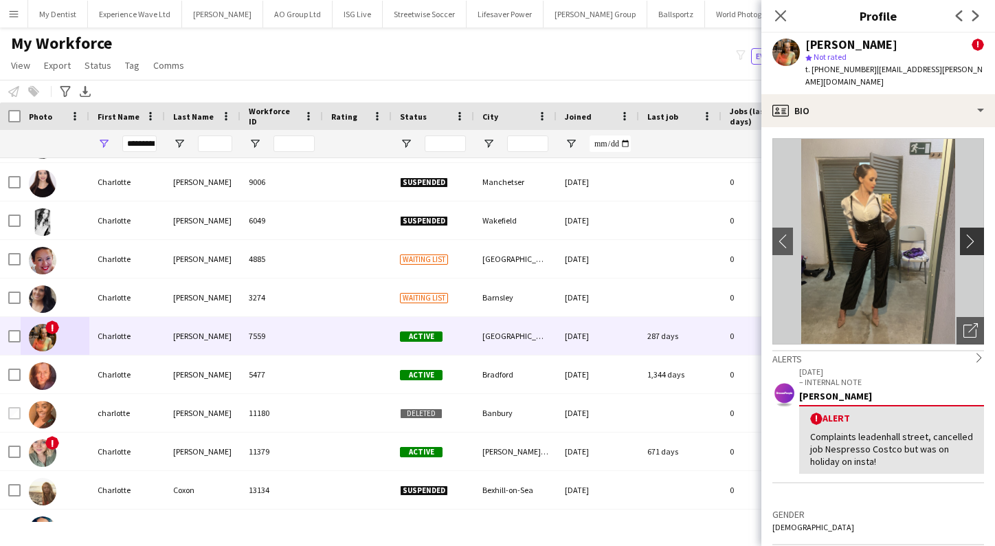
click at [974, 234] on app-icon "chevron-right" at bounding box center [974, 241] width 21 height 14
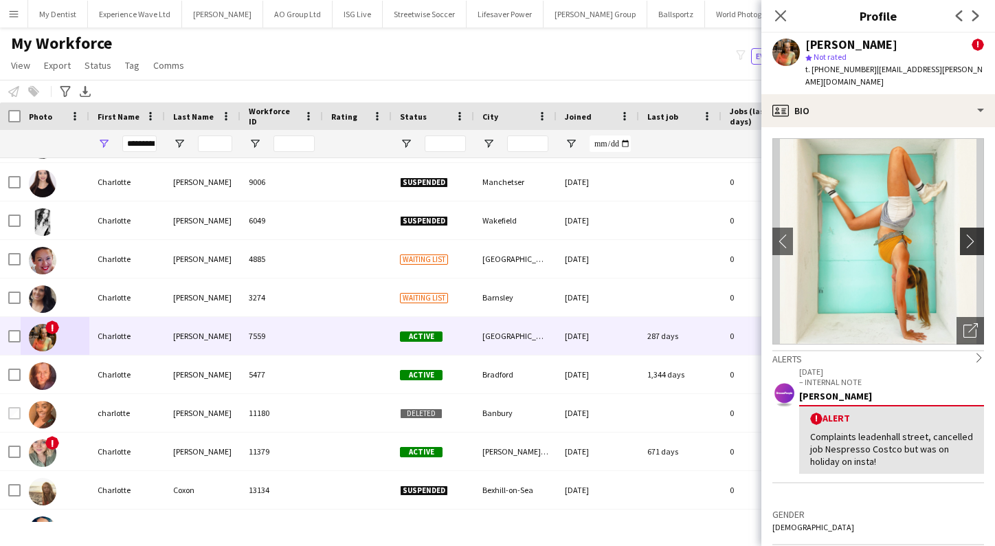
click at [974, 234] on app-icon "chevron-right" at bounding box center [974, 241] width 21 height 14
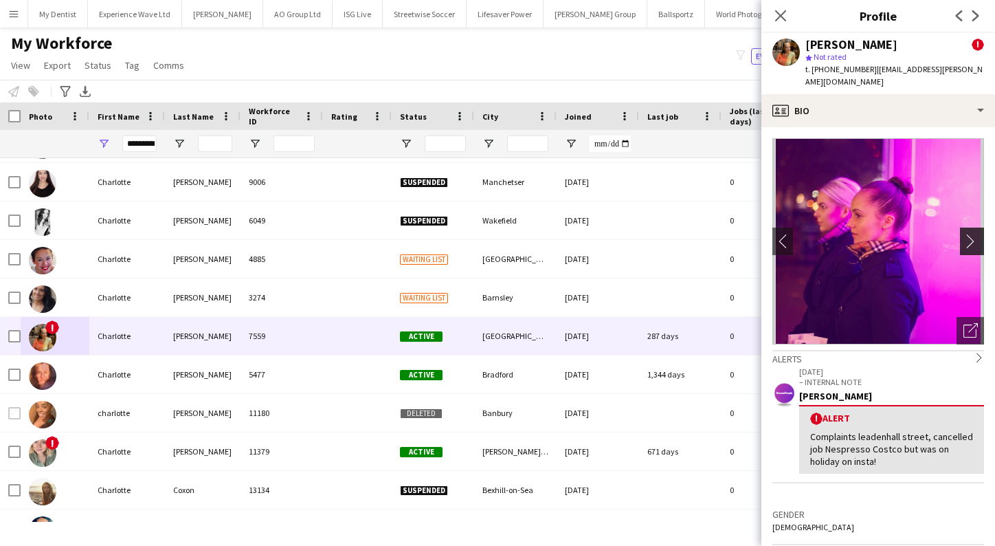
click at [974, 234] on app-icon "chevron-right" at bounding box center [974, 241] width 21 height 14
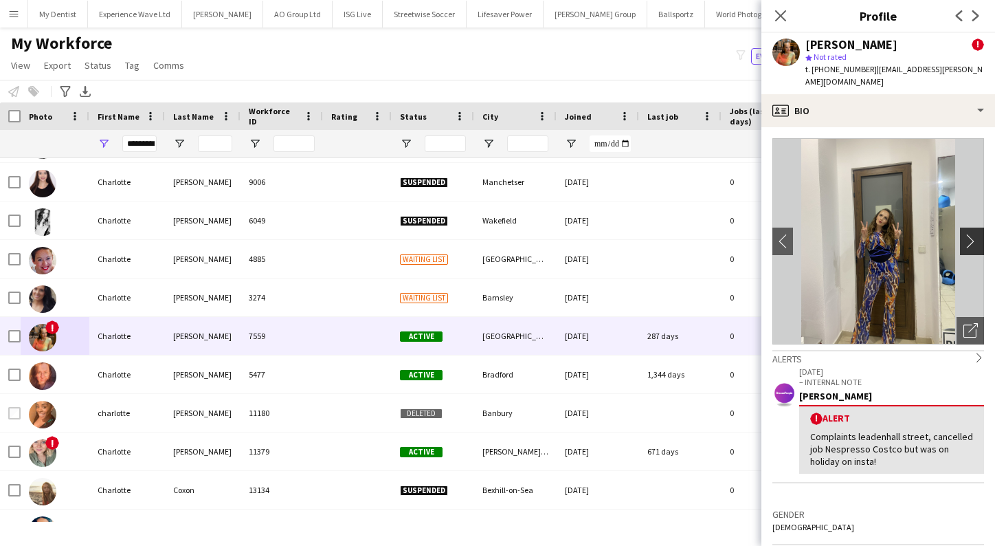
click at [974, 234] on app-icon "chevron-right" at bounding box center [974, 241] width 21 height 14
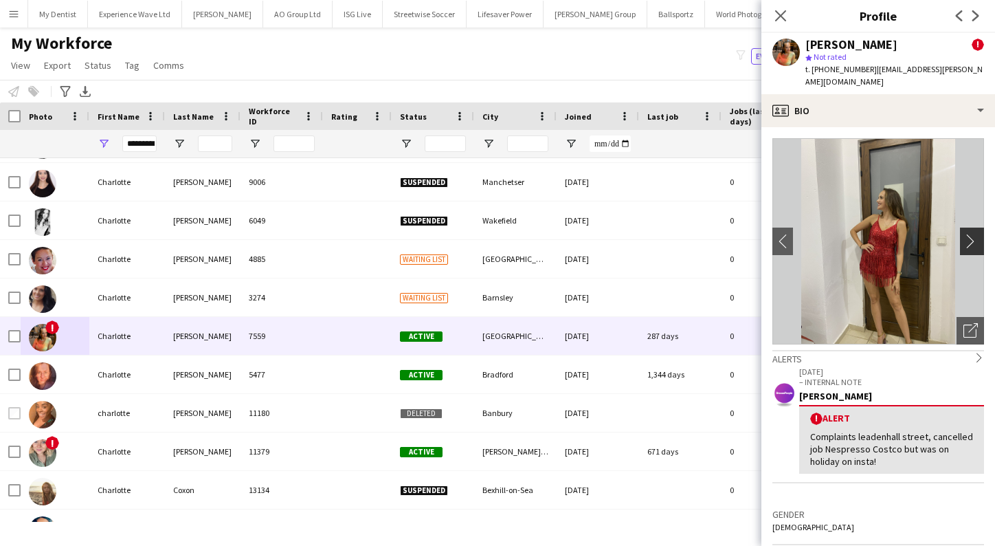
click at [974, 234] on app-icon "chevron-right" at bounding box center [974, 241] width 21 height 14
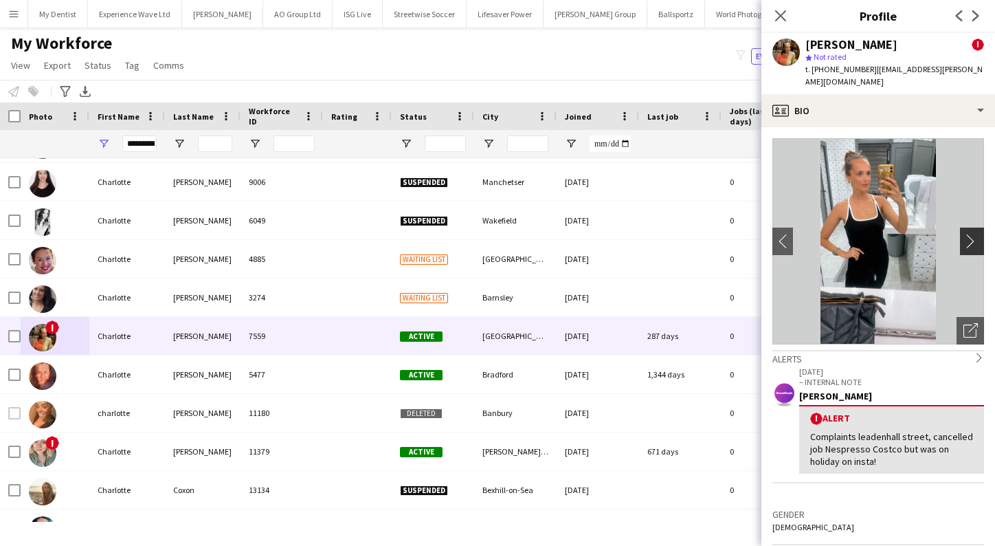
click at [974, 234] on app-icon "chevron-right" at bounding box center [974, 241] width 21 height 14
